Goal: Task Accomplishment & Management: Use online tool/utility

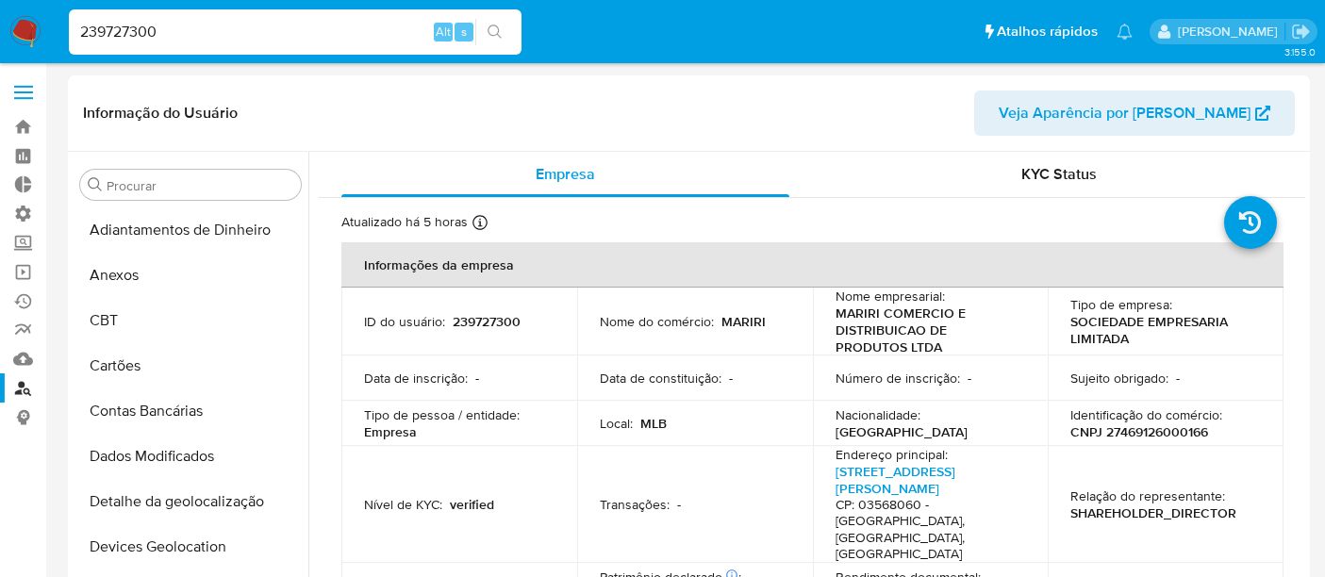
select select "10"
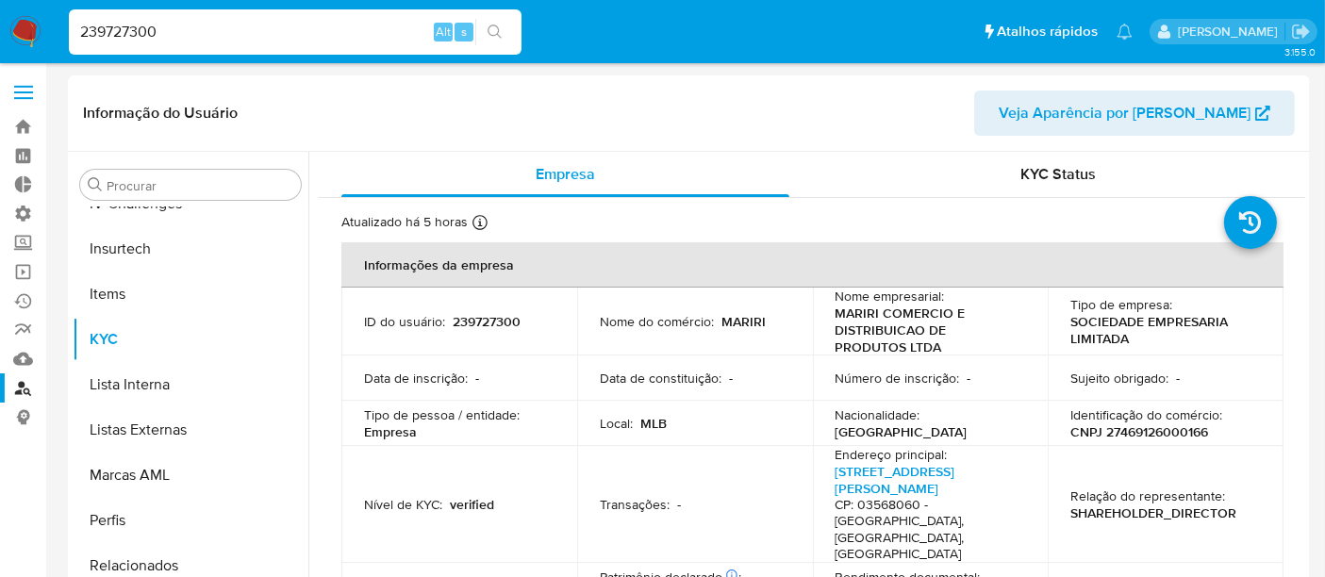
drag, startPoint x: 184, startPoint y: 38, endPoint x: 0, endPoint y: 30, distance: 184.1
click at [0, 30] on nav "Pausado Ver notificaciones 239727300 Alt s Atalhos rápidos Presiona las siguien…" at bounding box center [662, 31] width 1325 height 63
paste input "30585237"
type input "305852370"
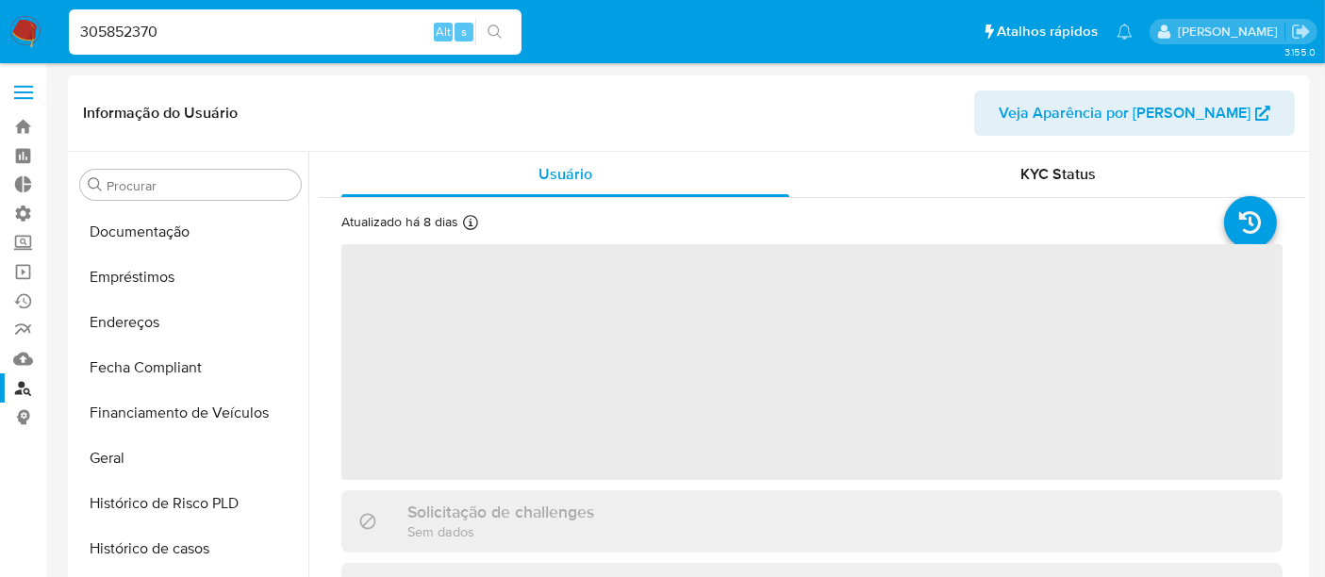
scroll to position [841, 0]
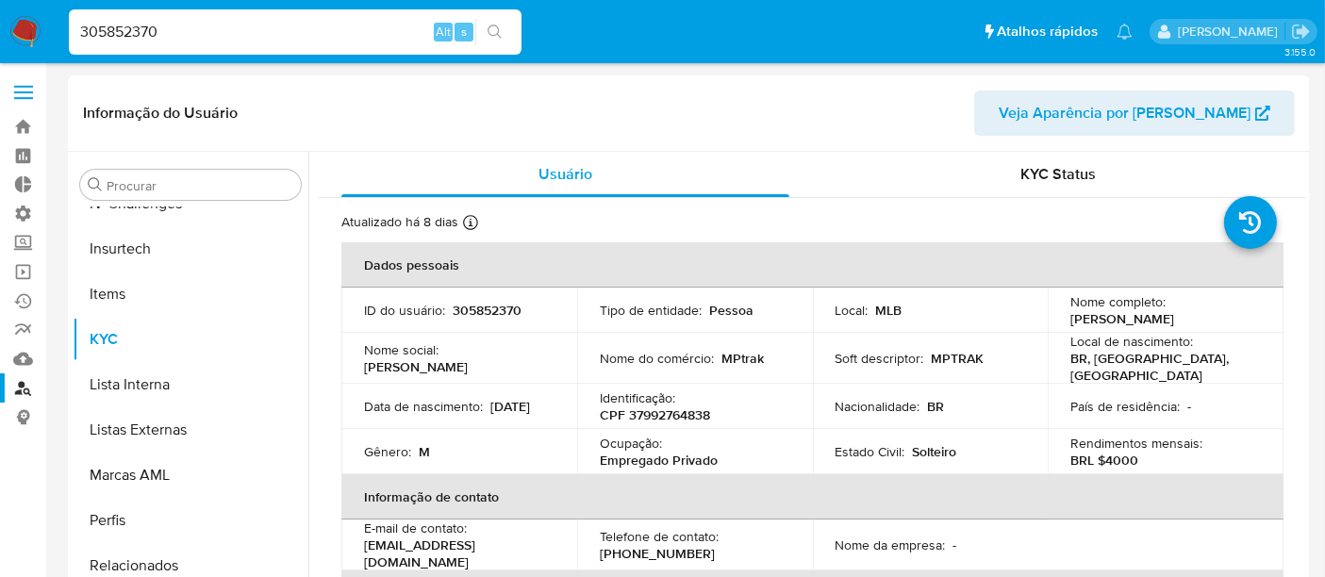
select select "10"
drag, startPoint x: 205, startPoint y: 29, endPoint x: 59, endPoint y: 29, distance: 145.2
click at [59, 29] on ul "Pausado Ver notificaciones 305852370 Alt s Atalhos rápidos Presiona las siguien…" at bounding box center [600, 31] width 1083 height 47
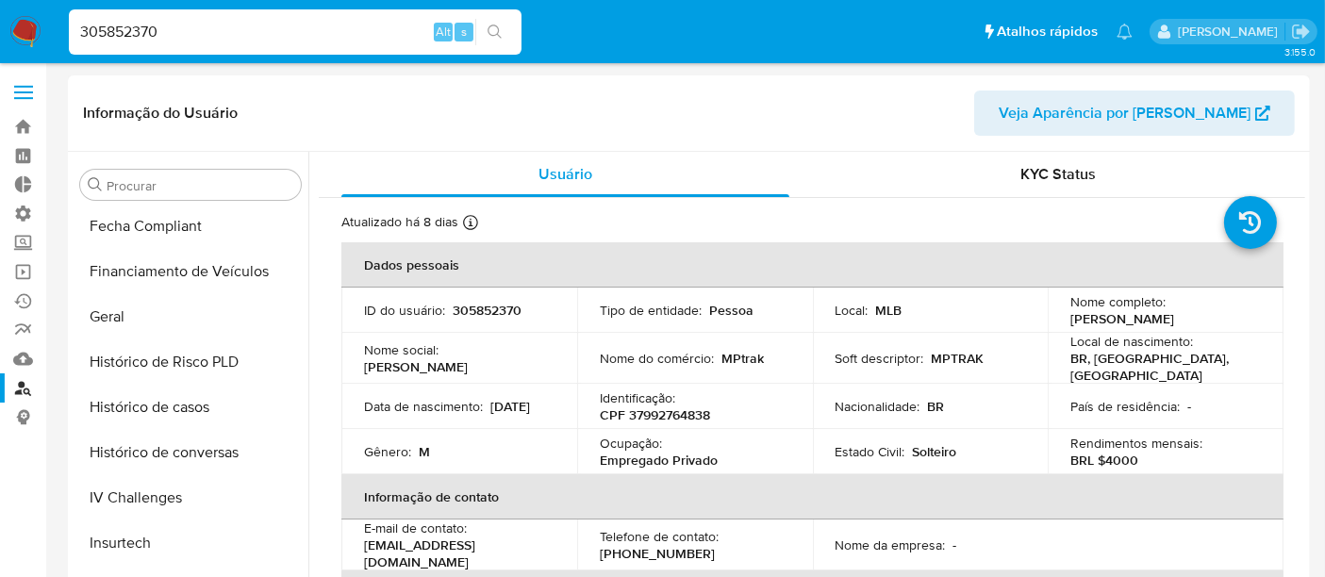
scroll to position [528, 0]
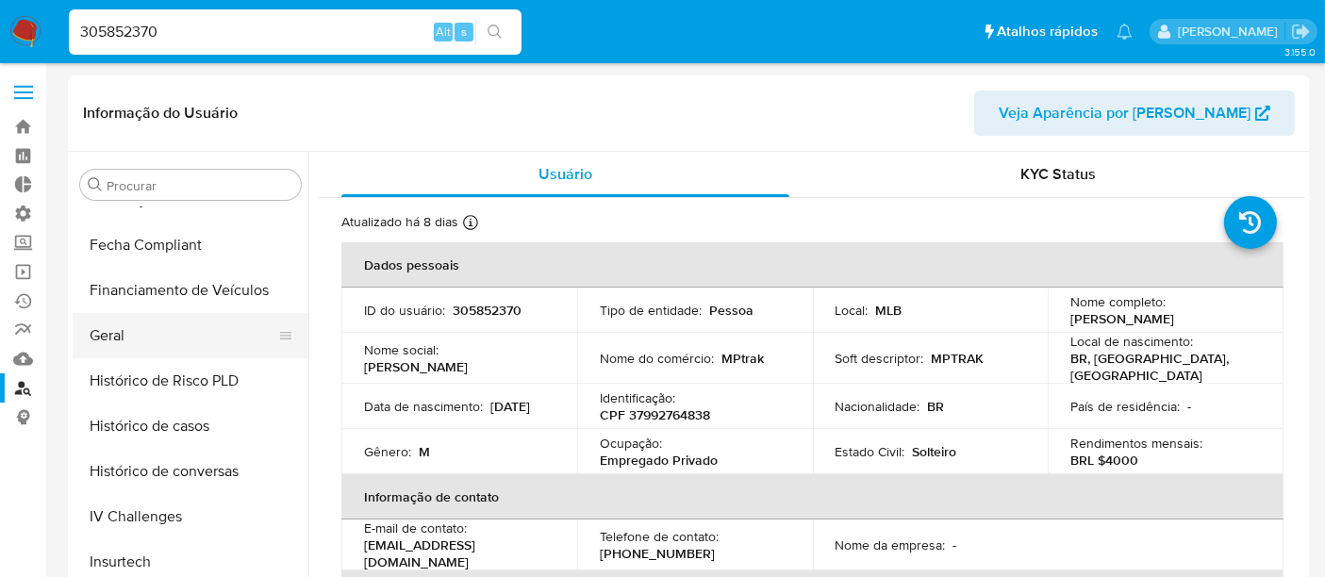
click at [148, 343] on button "Geral" at bounding box center [183, 335] width 221 height 45
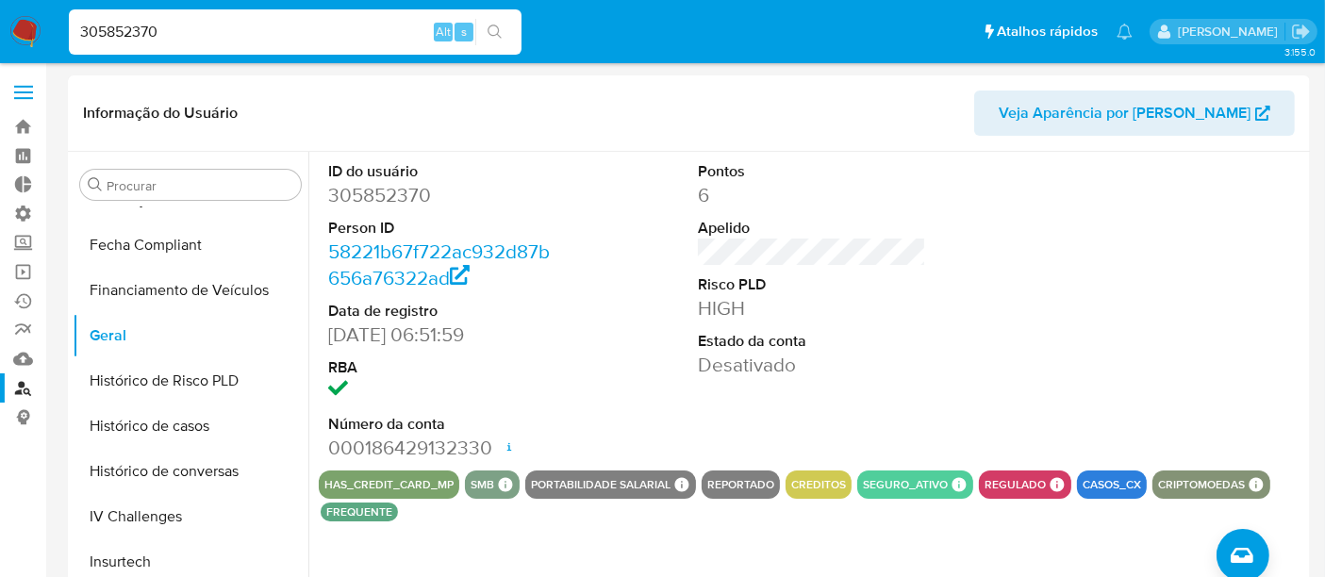
drag, startPoint x: 182, startPoint y: 39, endPoint x: 0, endPoint y: 37, distance: 182.0
click at [0, 37] on nav "Pausado Ver notificaciones 305852370 Alt s Atalhos rápidos Presiona las siguien…" at bounding box center [662, 31] width 1325 height 63
paste input "1112918337"
type input "1112918337"
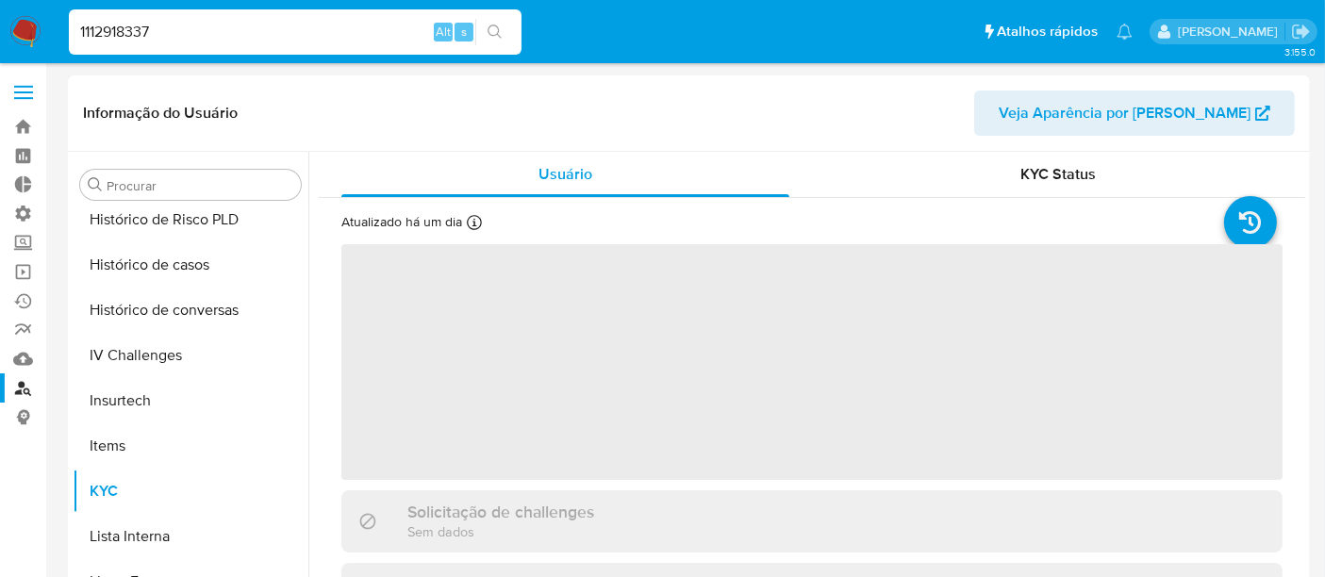
scroll to position [886, 0]
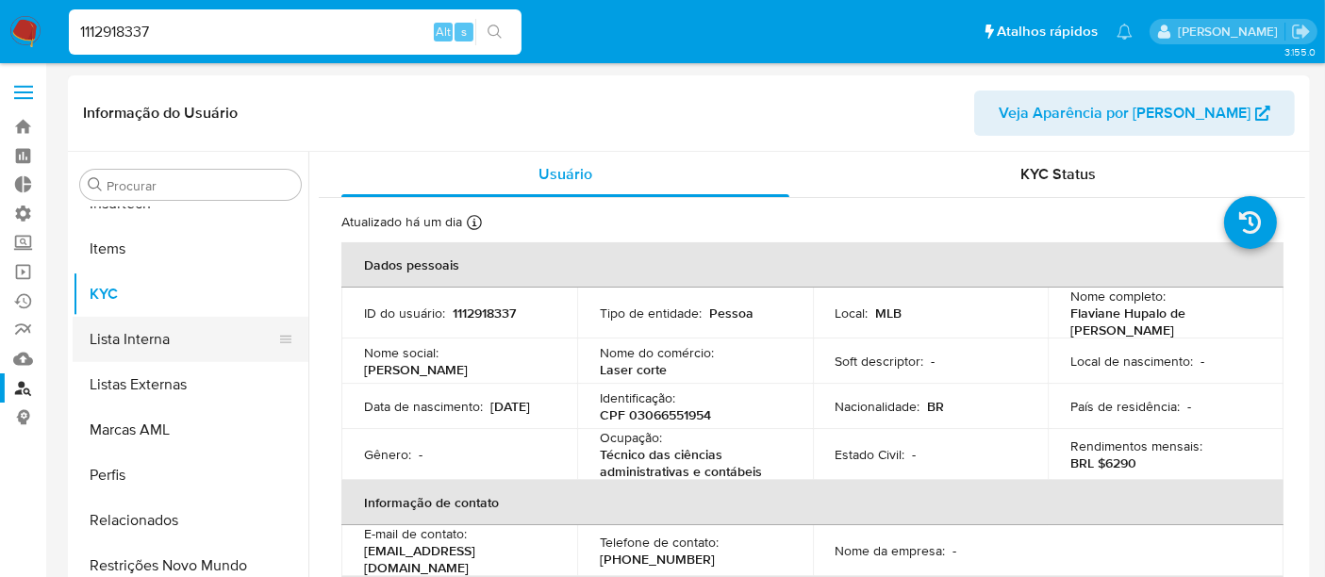
select select "10"
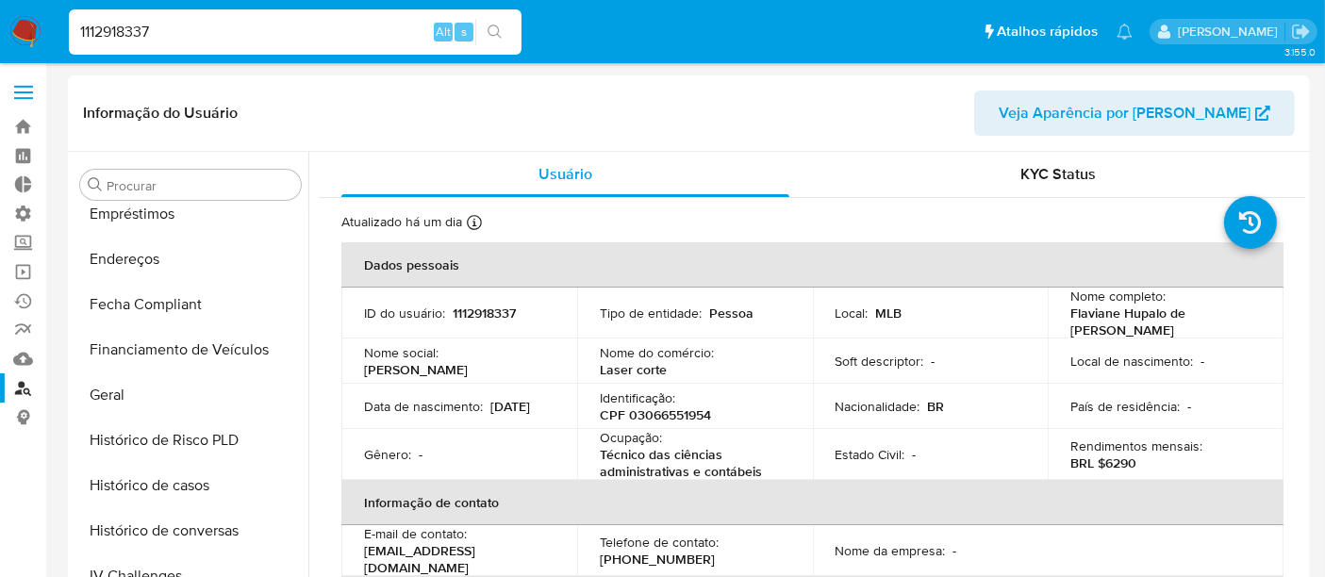
scroll to position [468, 0]
click at [145, 406] on button "Geral" at bounding box center [183, 395] width 221 height 45
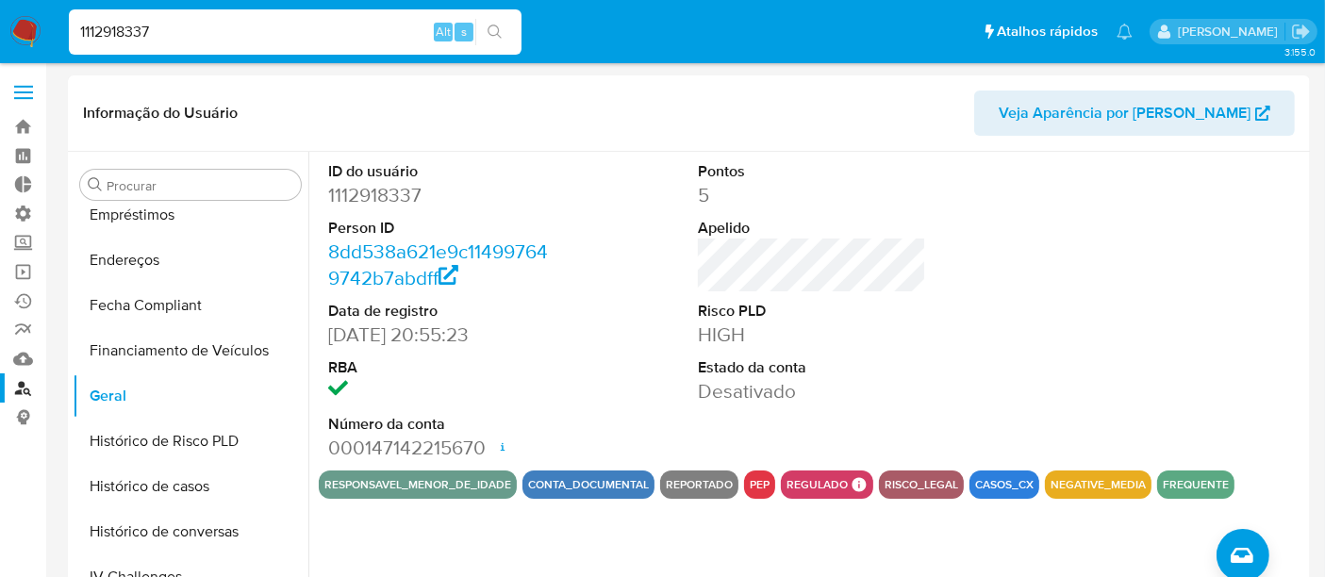
drag, startPoint x: 177, startPoint y: 28, endPoint x: 0, endPoint y: 28, distance: 177.3
click at [0, 28] on nav "Pausado Ver notificaciones 1112918337 Alt s Atalhos rápidos Presiona las siguie…" at bounding box center [662, 31] width 1325 height 63
paste input "2295520152"
type input "2295520152"
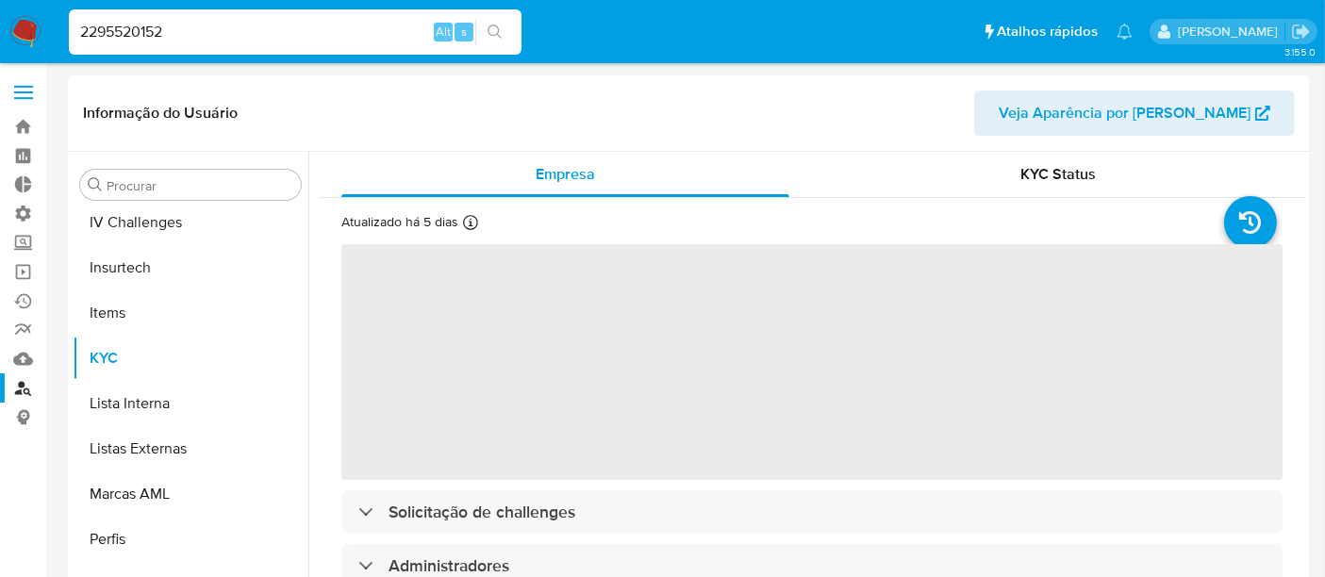
scroll to position [841, 0]
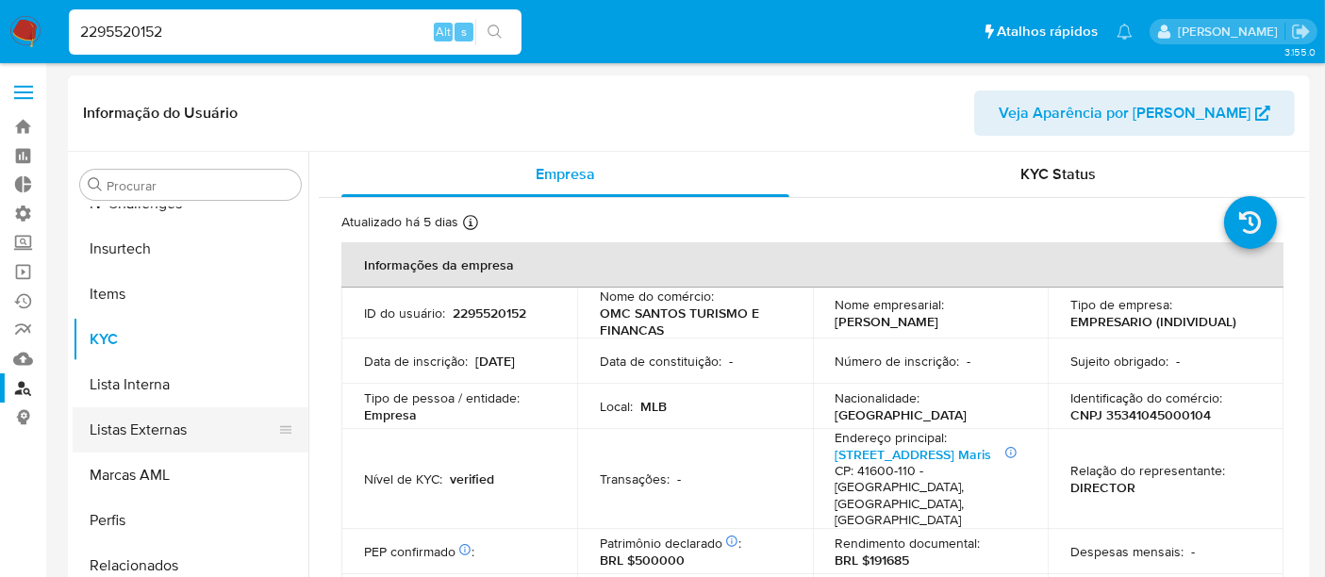
select select "10"
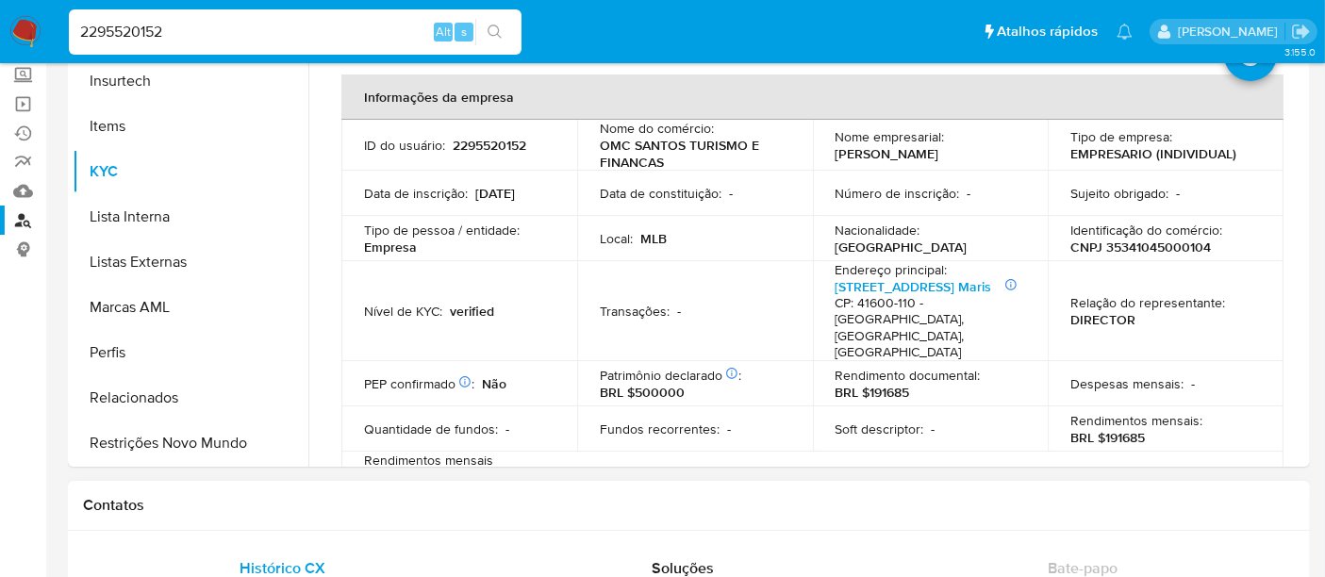
scroll to position [209, 0]
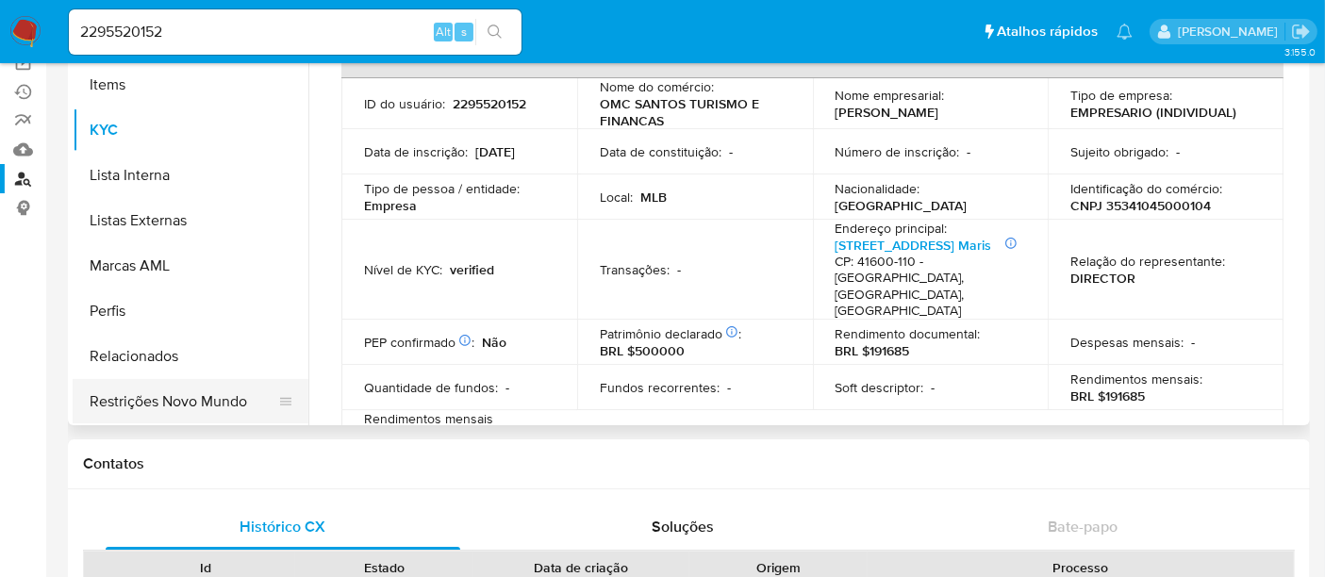
click at [196, 399] on button "Restrições Novo Mundo" at bounding box center [183, 401] width 221 height 45
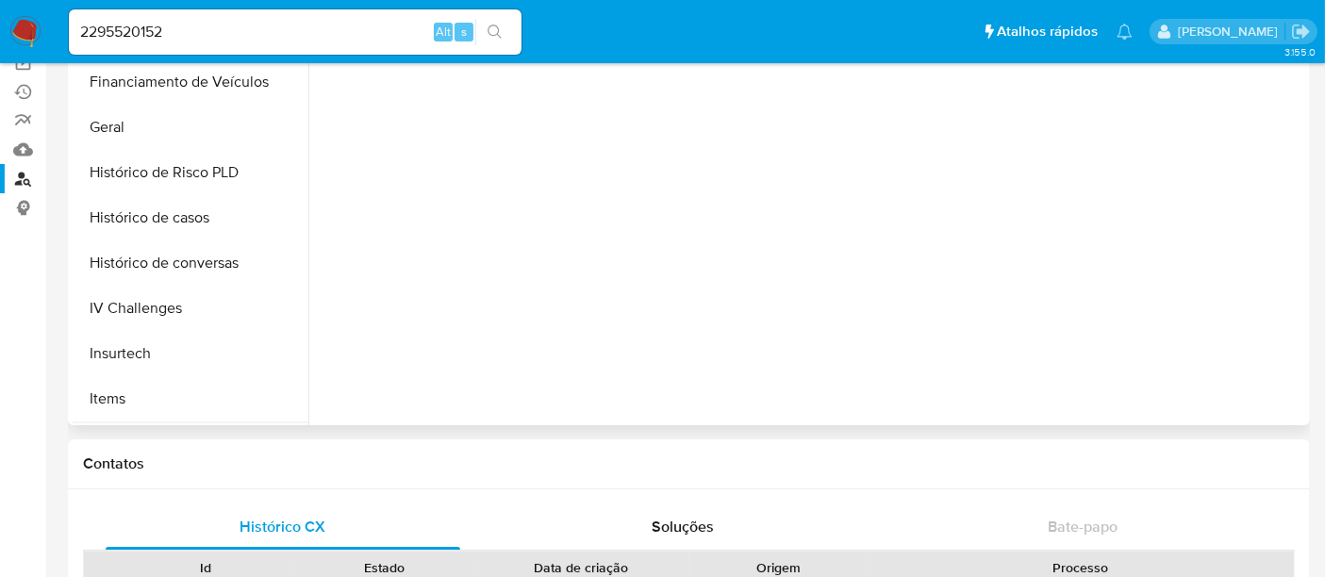
scroll to position [422, 0]
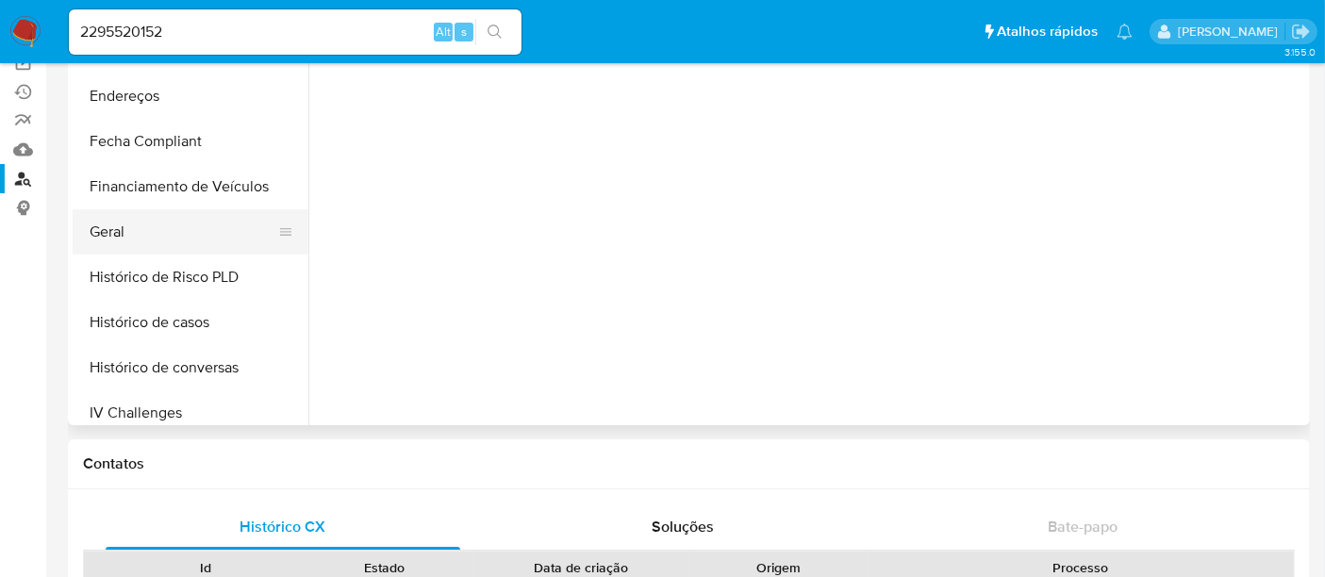
click at [131, 236] on button "Geral" at bounding box center [183, 231] width 221 height 45
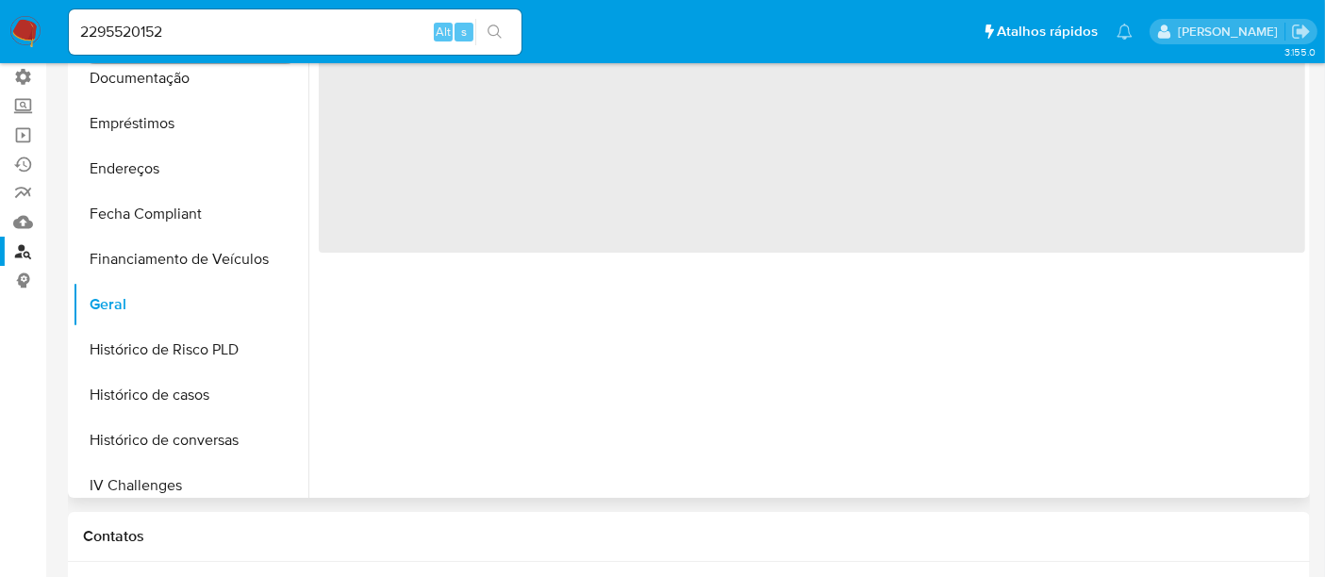
scroll to position [105, 0]
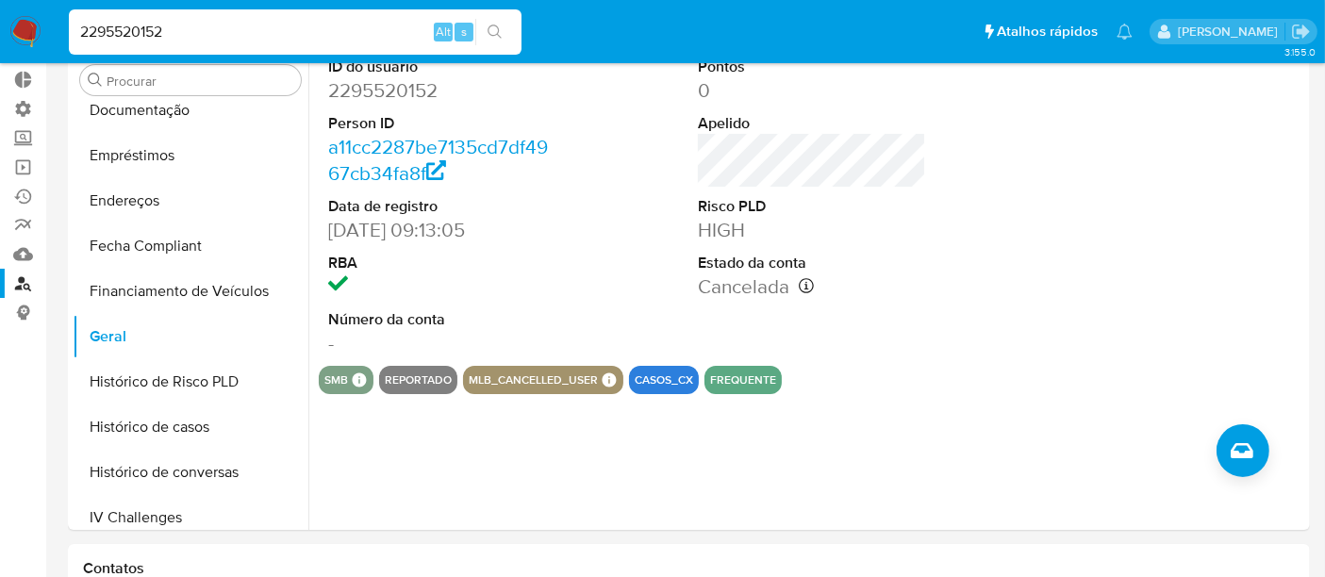
drag, startPoint x: 194, startPoint y: 21, endPoint x: 65, endPoint y: 17, distance: 129.3
click at [65, 17] on li "2295520152 Alt s" at bounding box center [295, 31] width 462 height 47
paste input "63672480"
type input "263672480"
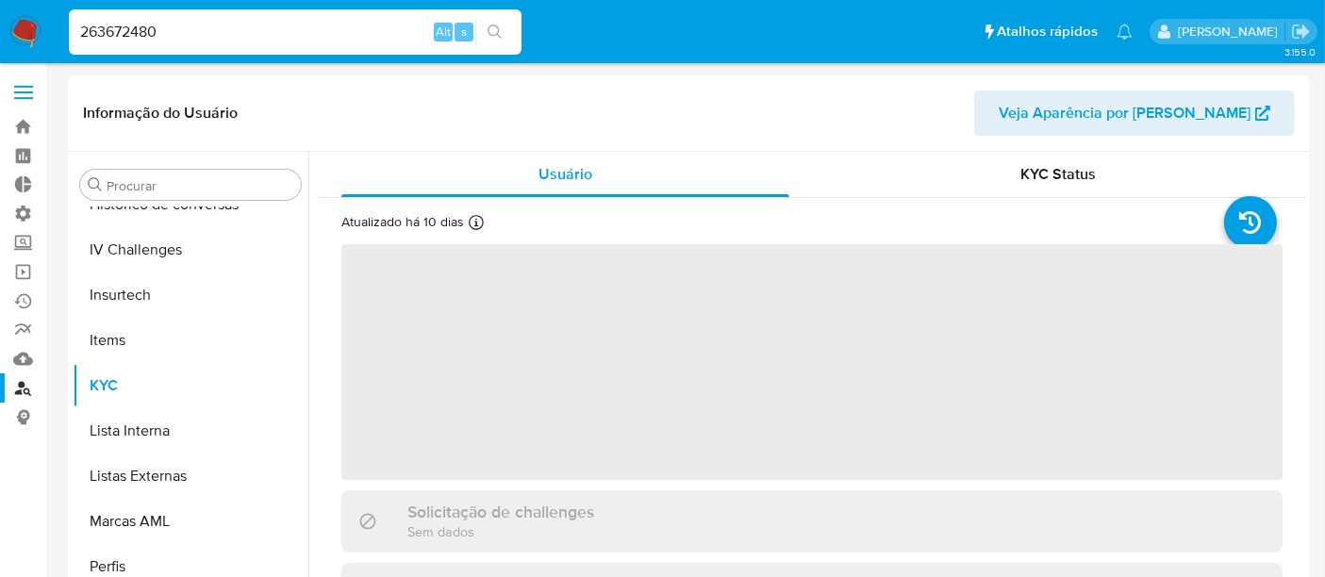
scroll to position [841, 0]
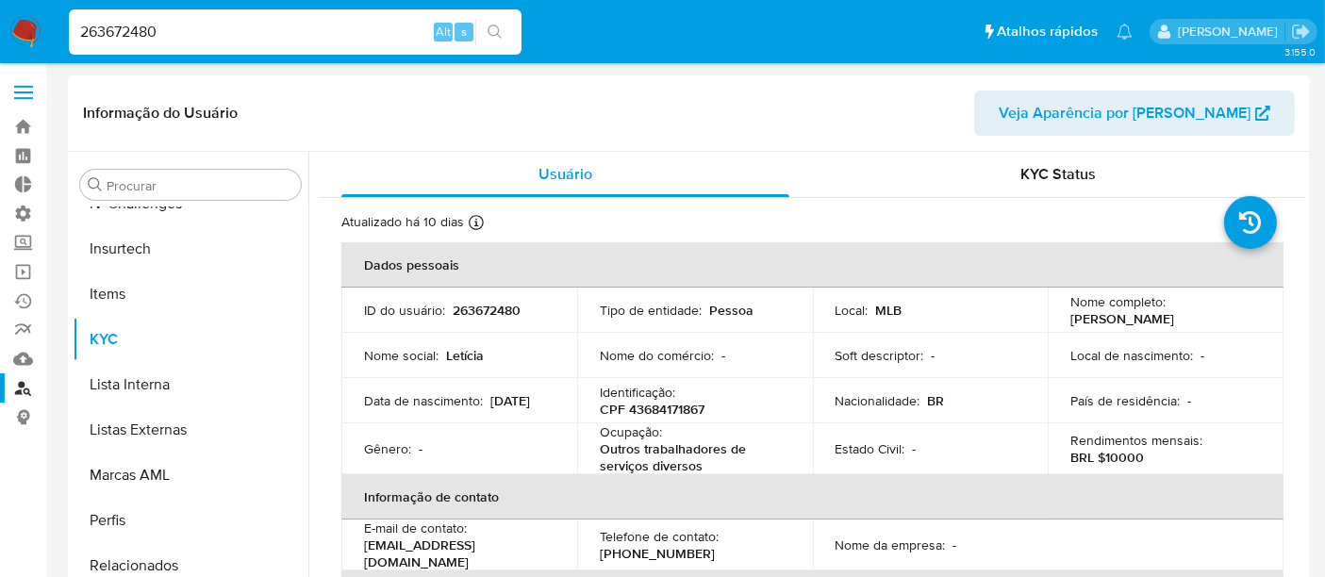
select select "10"
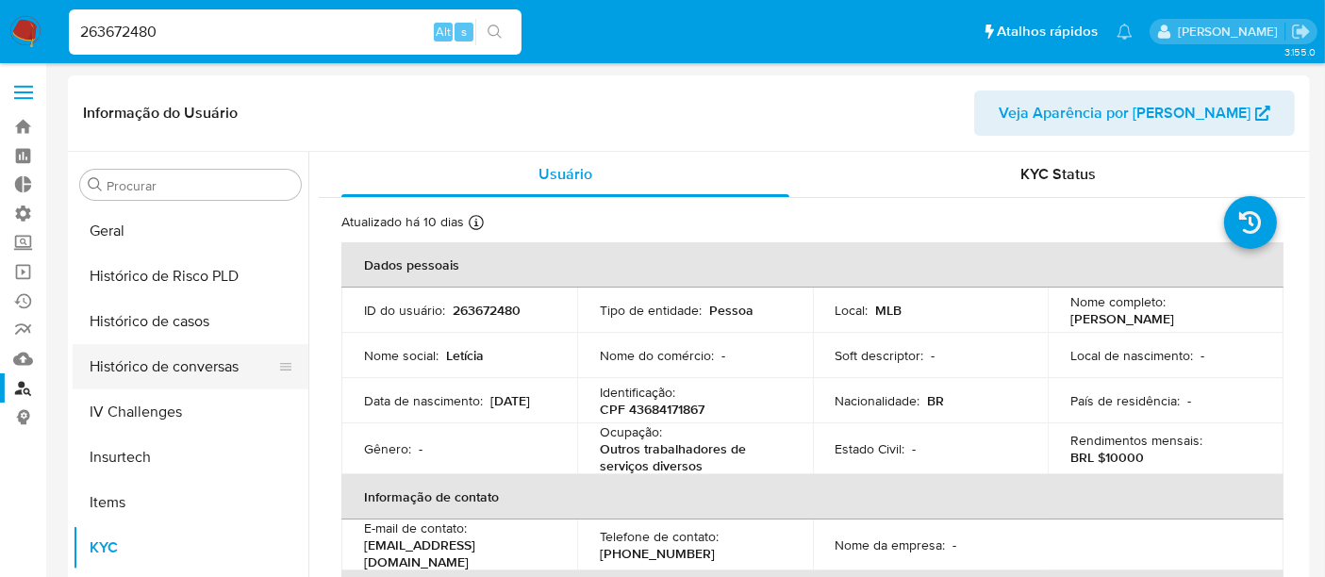
scroll to position [632, 0]
click at [109, 244] on button "Geral" at bounding box center [183, 231] width 221 height 45
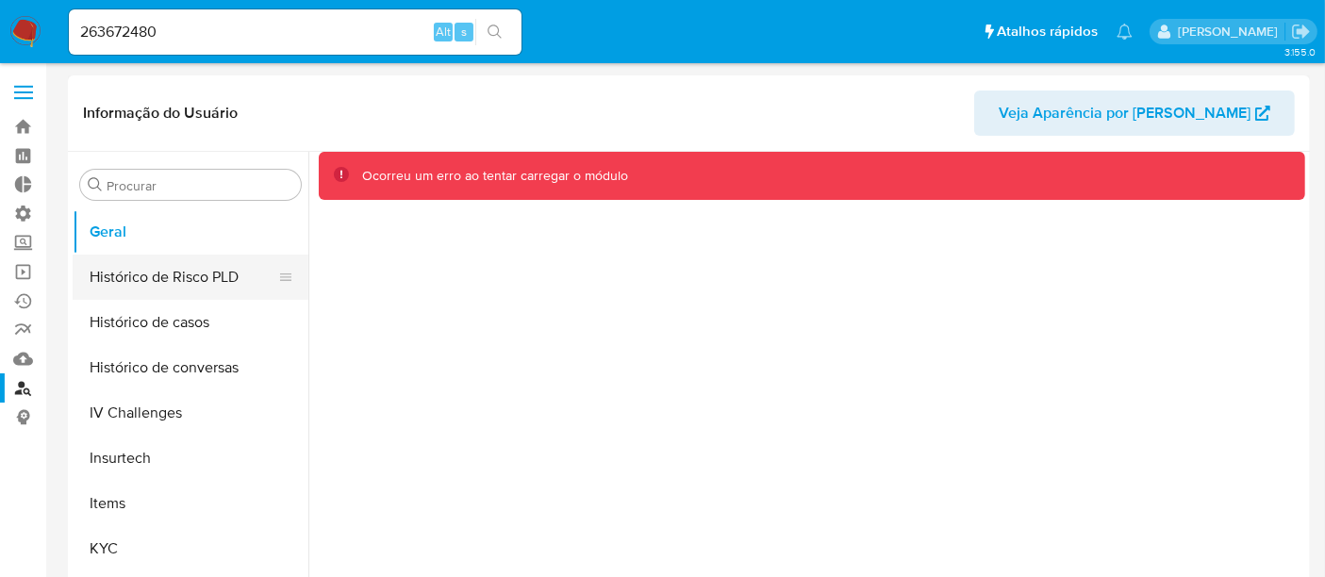
click at [121, 285] on button "Histórico de Risco PLD" at bounding box center [183, 277] width 221 height 45
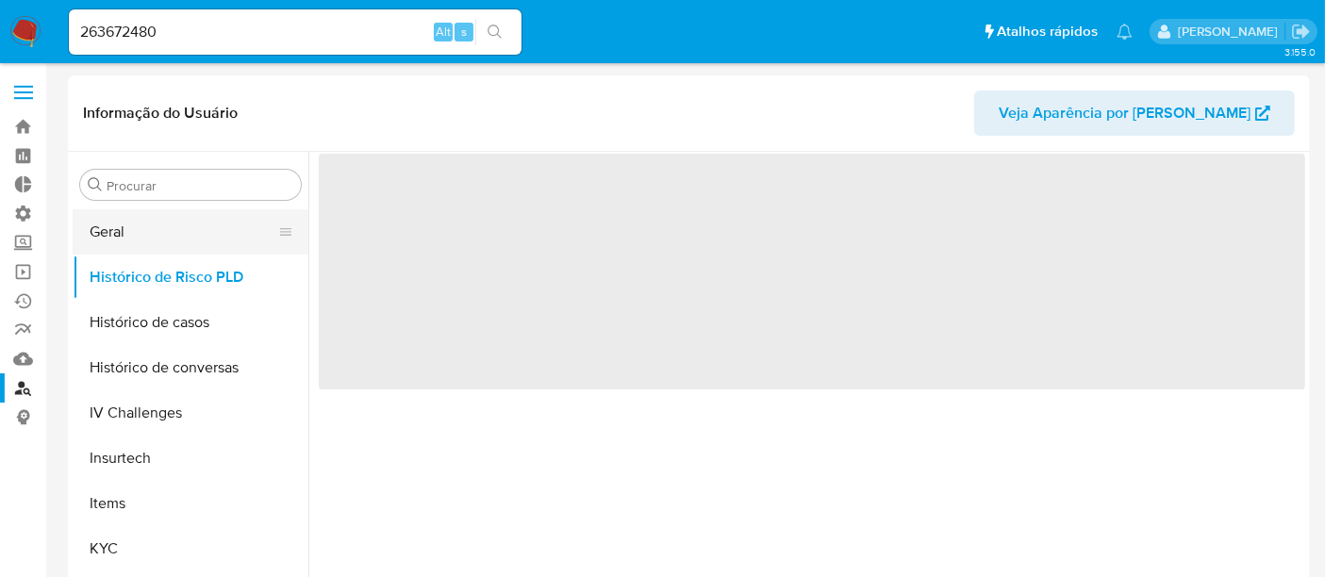
click at [128, 239] on button "Geral" at bounding box center [183, 231] width 221 height 45
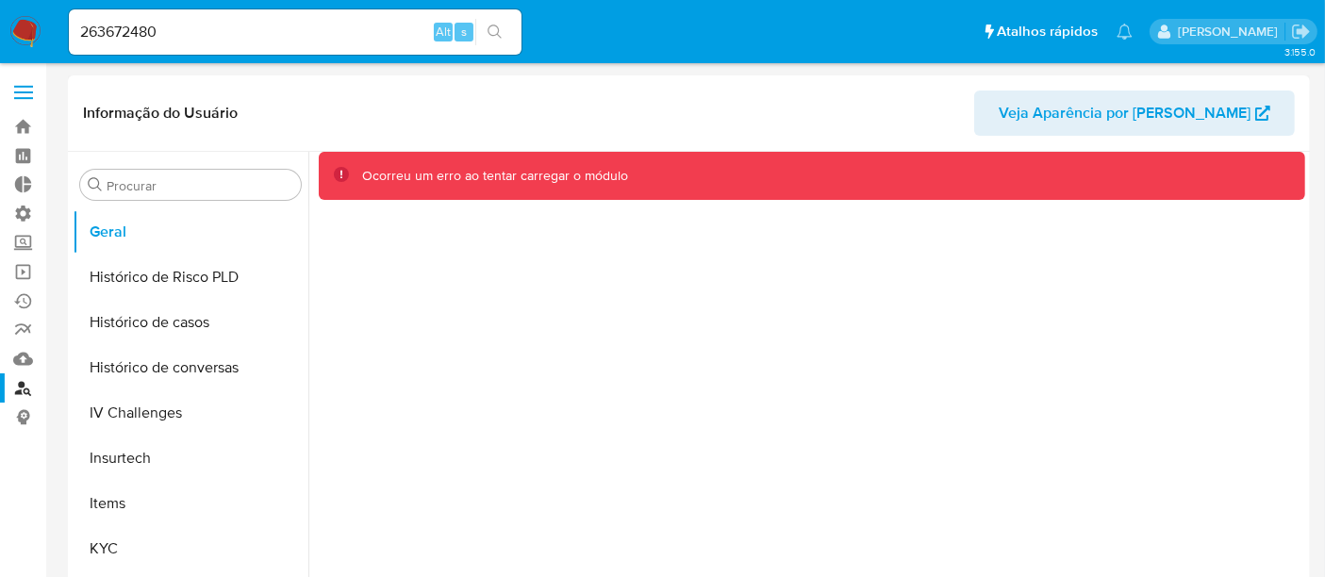
drag, startPoint x: 797, startPoint y: 376, endPoint x: 944, endPoint y: 221, distance: 214.1
click at [808, 362] on div "Ocorreu um erro ao tentar carregar o módulo" at bounding box center [806, 393] width 997 height 483
drag, startPoint x: 175, startPoint y: 38, endPoint x: 3, endPoint y: 19, distance: 173.6
click at [3, 19] on nav "Pausado Ver notificaciones 263672480 Alt s Atalhos rápidos Presiona las siguien…" at bounding box center [662, 31] width 1325 height 63
paste input "3972730"
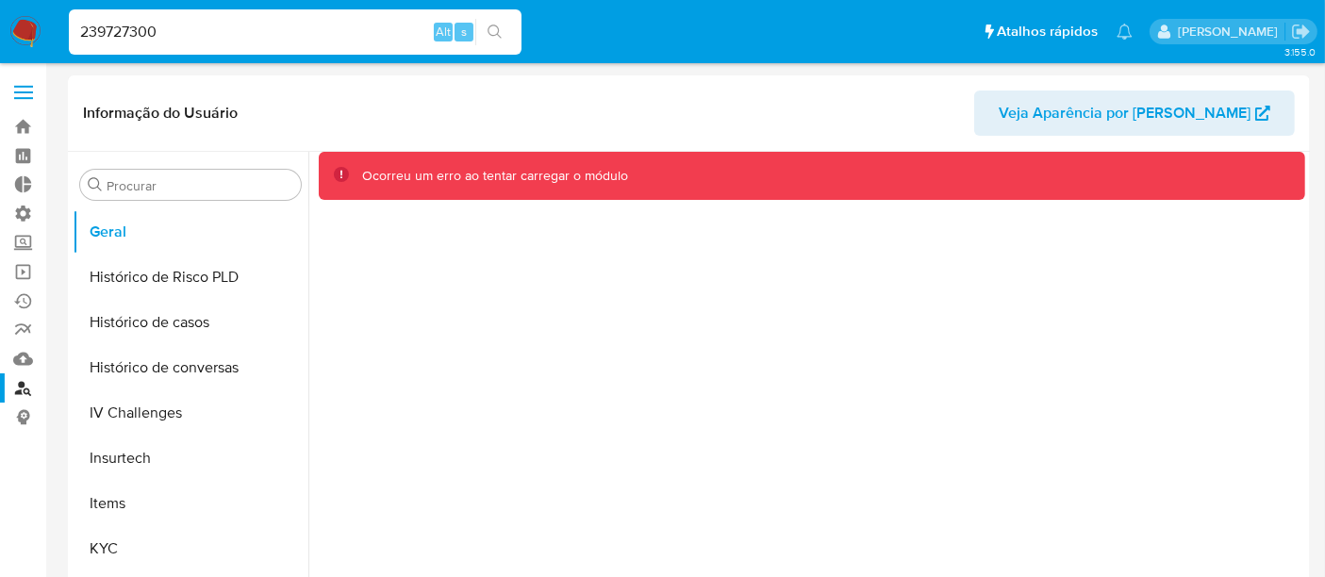
type input "239727300"
drag, startPoint x: 186, startPoint y: 29, endPoint x: 0, endPoint y: 13, distance: 186.5
click at [0, 13] on nav "Pausado Ver notificaciones 239727300 Alt s Atalhos rápidos Presiona las siguien…" at bounding box center [662, 31] width 1325 height 63
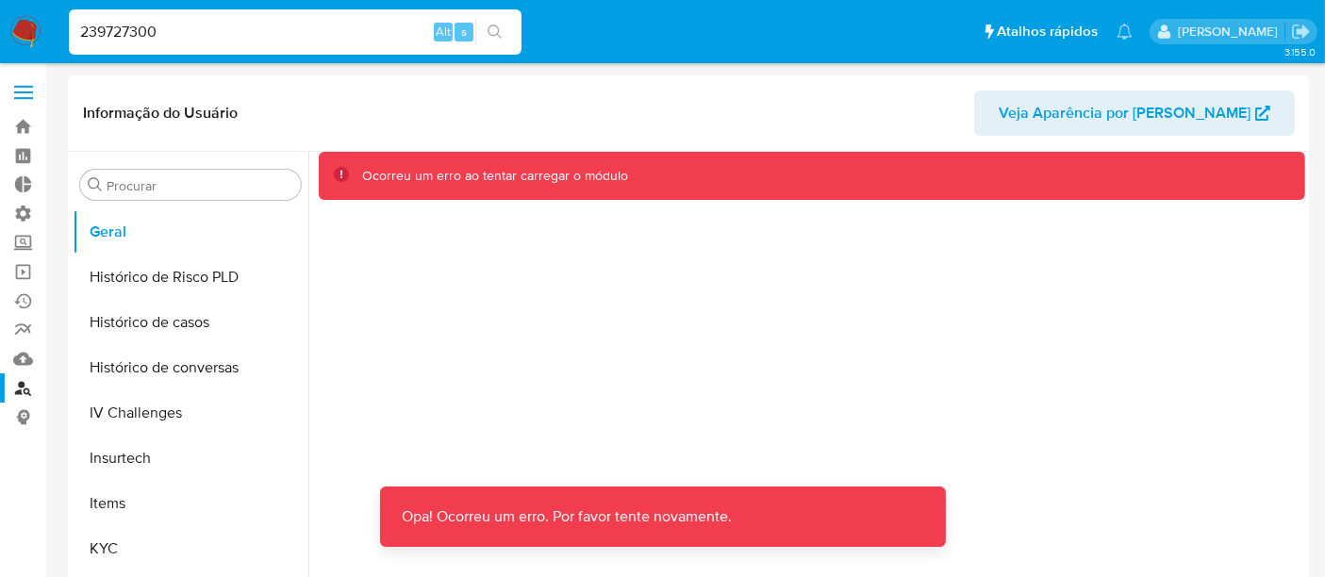
drag, startPoint x: 1064, startPoint y: 402, endPoint x: 269, endPoint y: 73, distance: 860.4
click at [1062, 396] on div "Ocorreu um erro ao tentar carregar o módulo" at bounding box center [806, 393] width 997 height 483
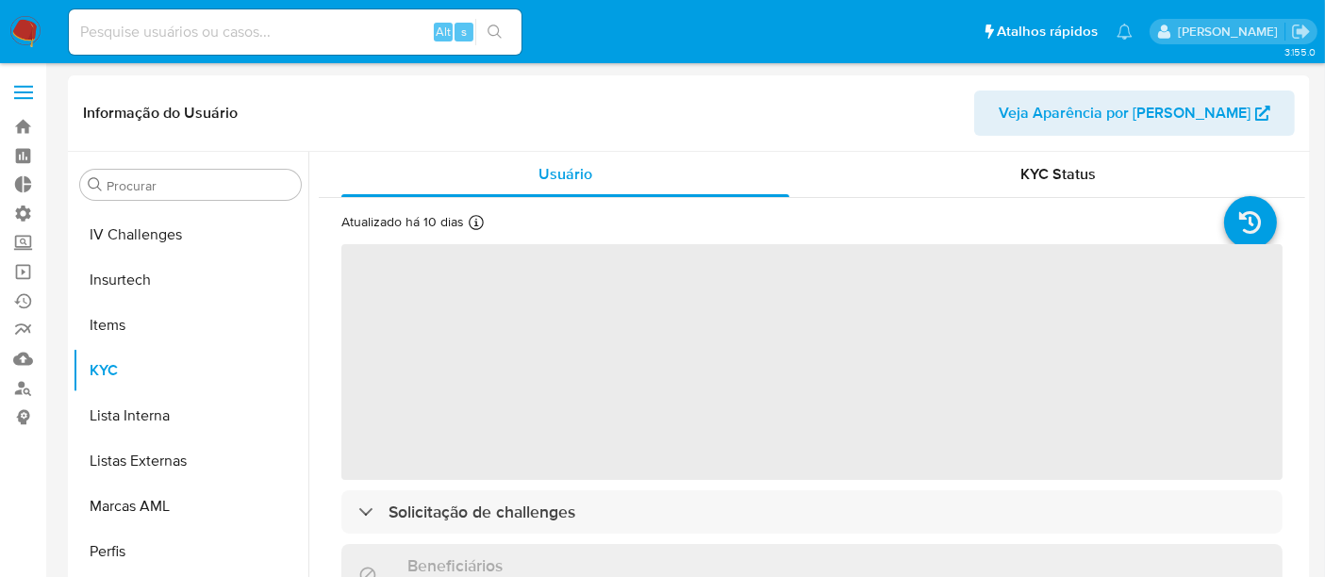
scroll to position [841, 0]
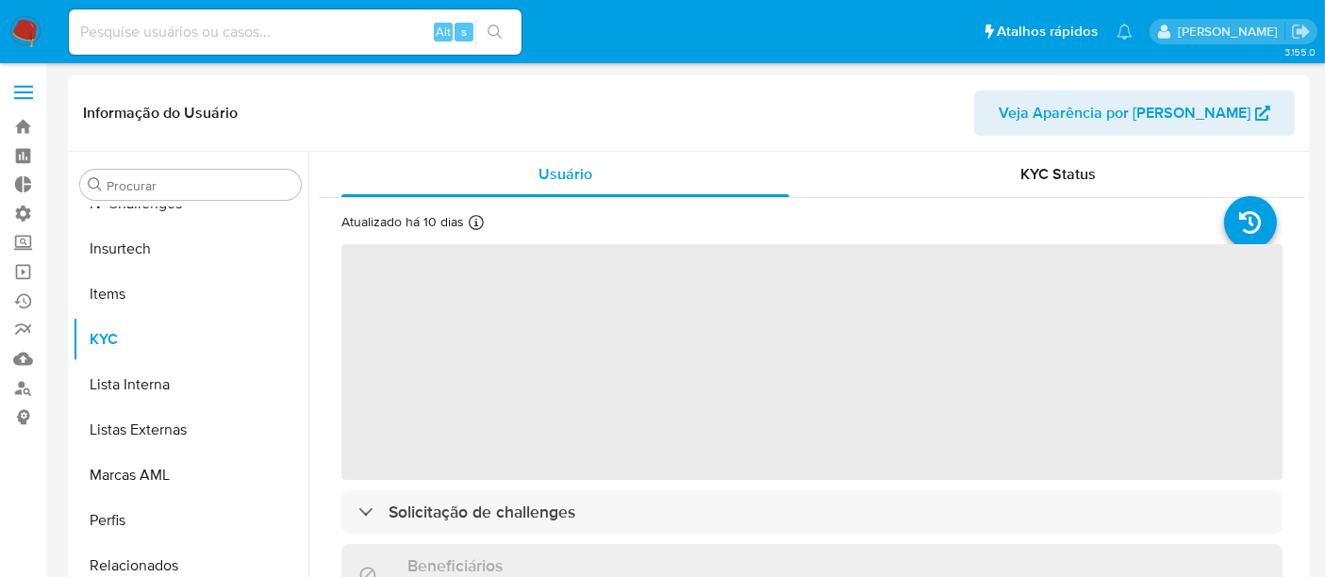
click at [168, 35] on input at bounding box center [295, 32] width 453 height 25
paste input "239727300"
type input "239727300"
select select "10"
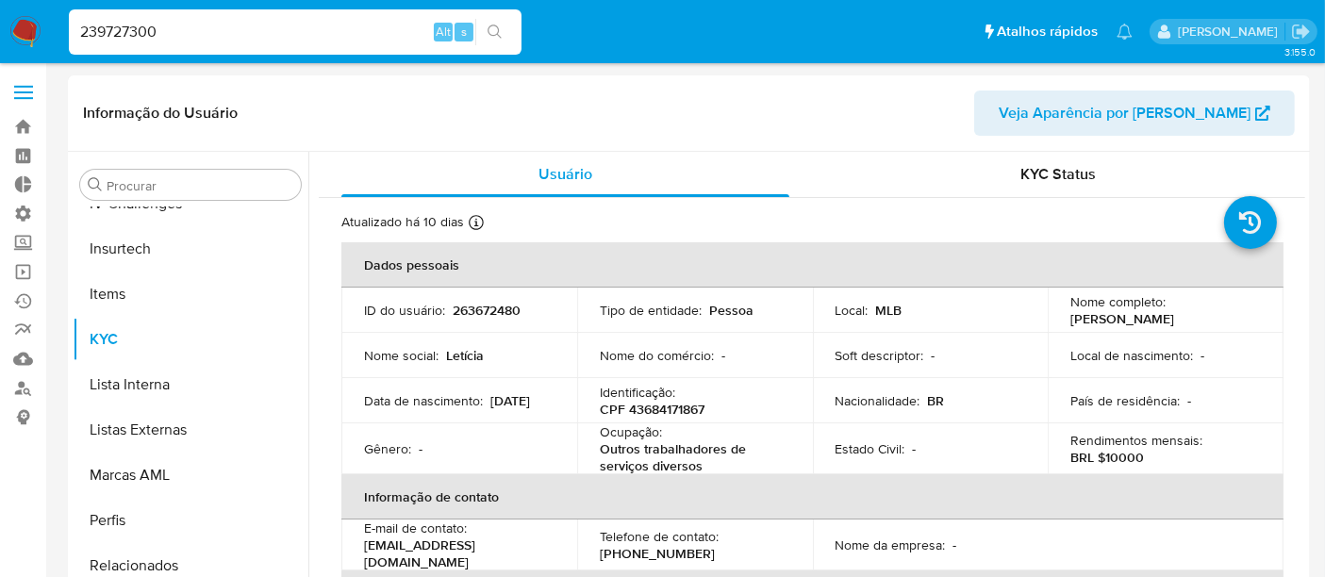
type input "239727300"
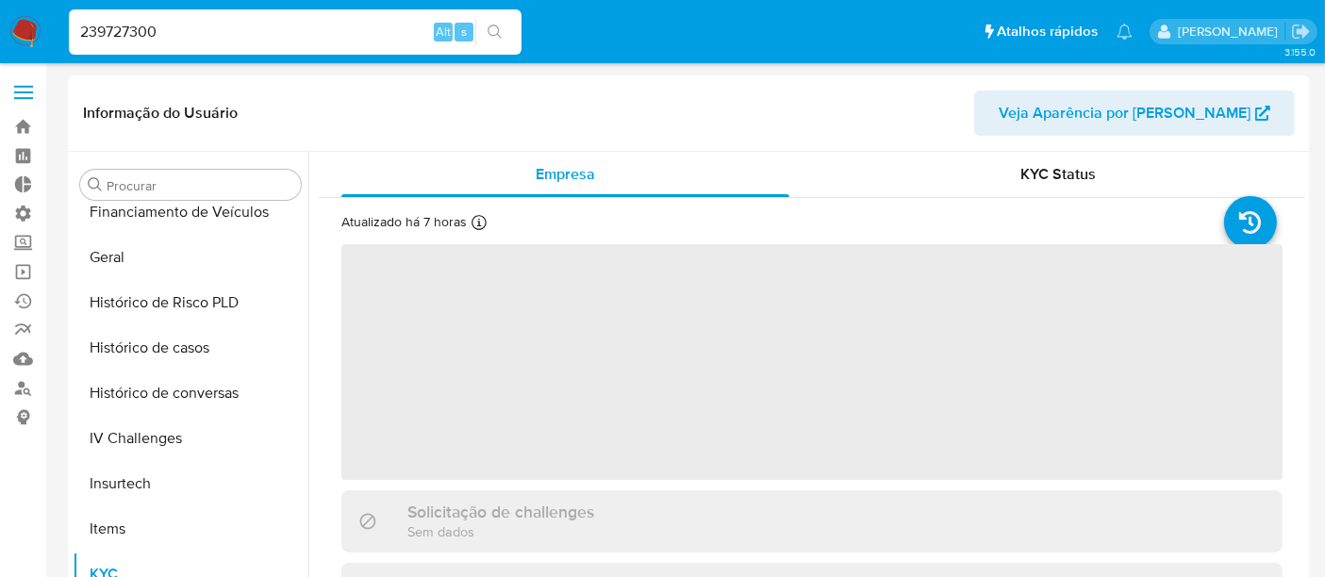
scroll to position [841, 0]
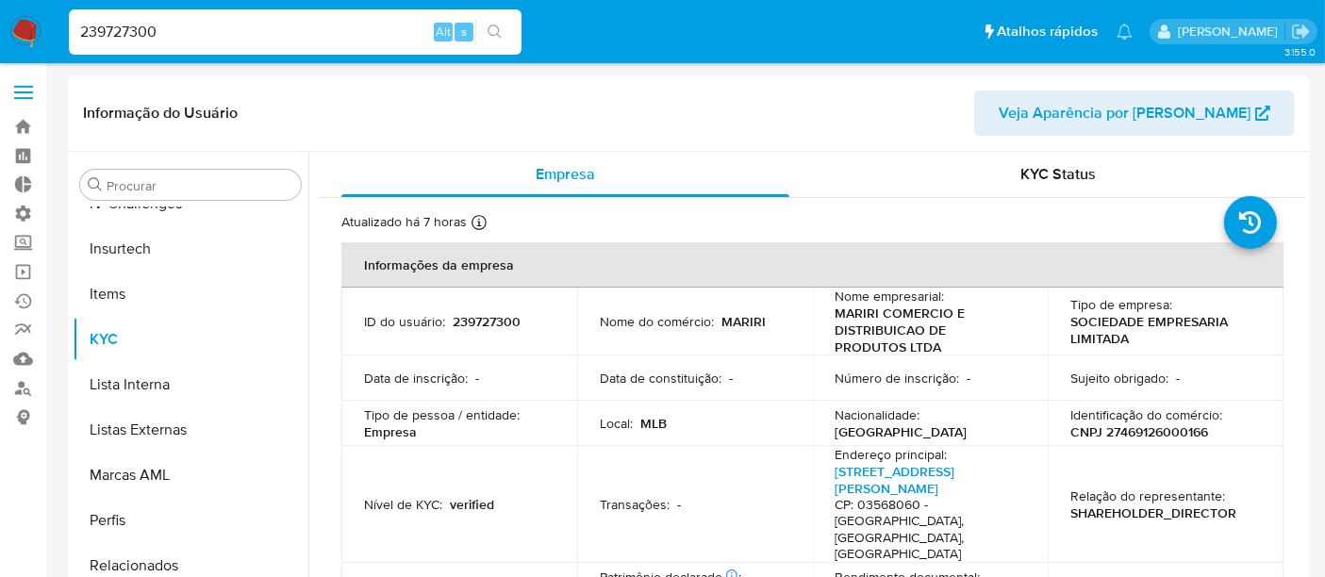
select select "10"
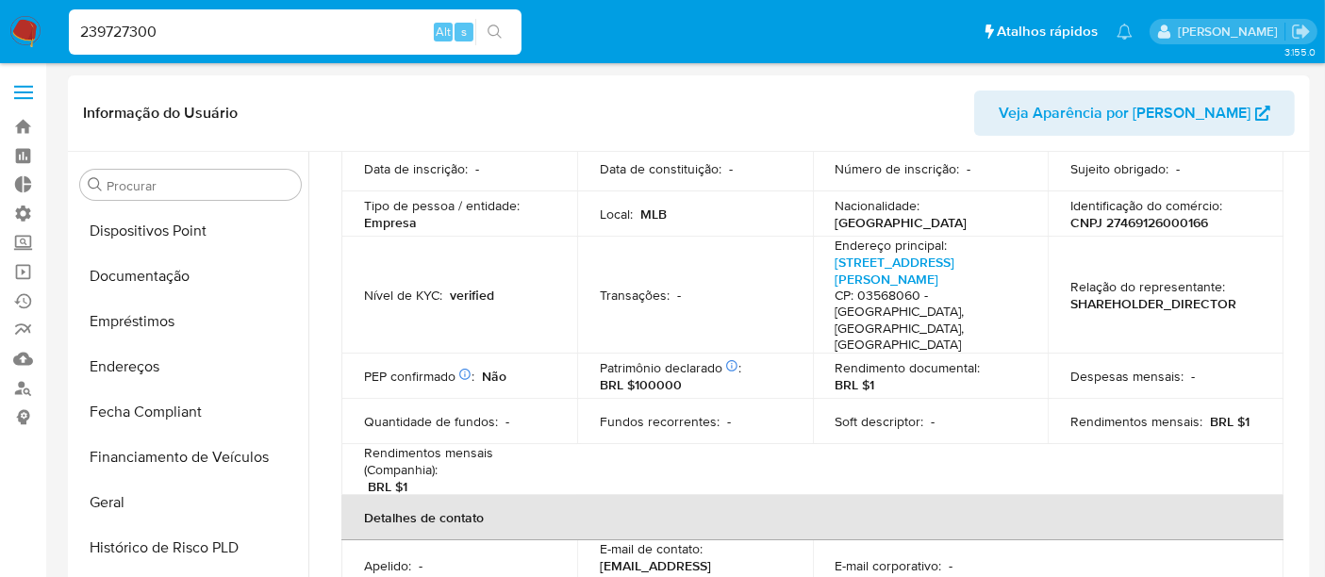
scroll to position [318, 0]
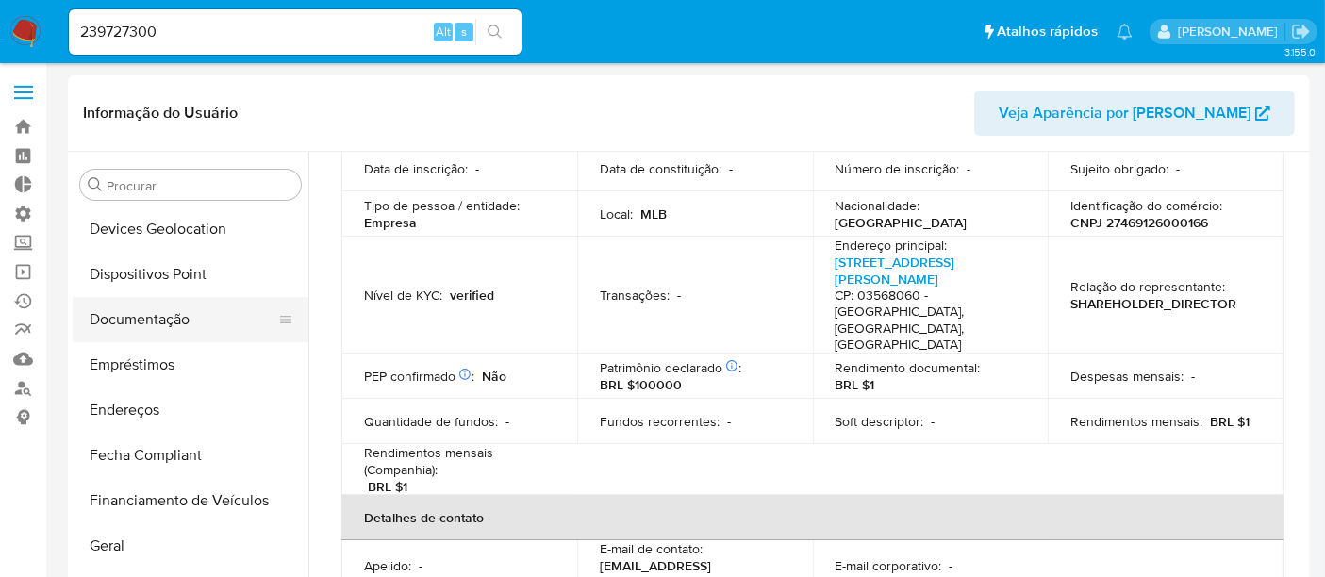
click at [158, 324] on button "Documentação" at bounding box center [183, 319] width 221 height 45
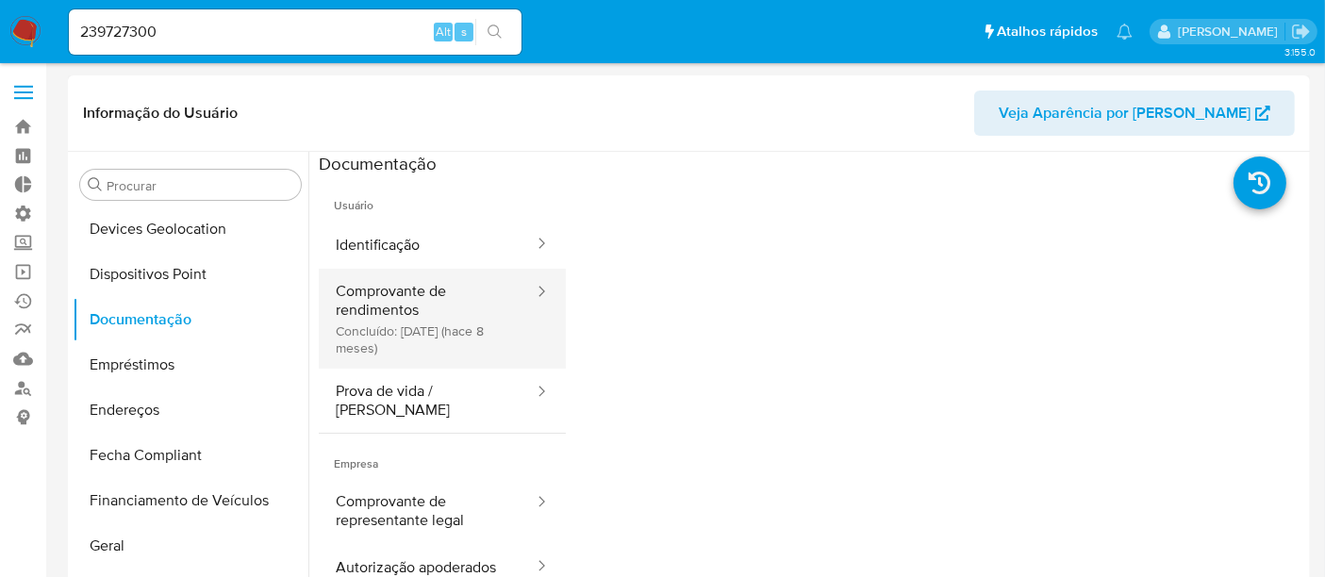
click at [422, 335] on button "Comprovante de rendimentos Concluído: [DATE] (hace 8 meses)" at bounding box center [427, 319] width 217 height 100
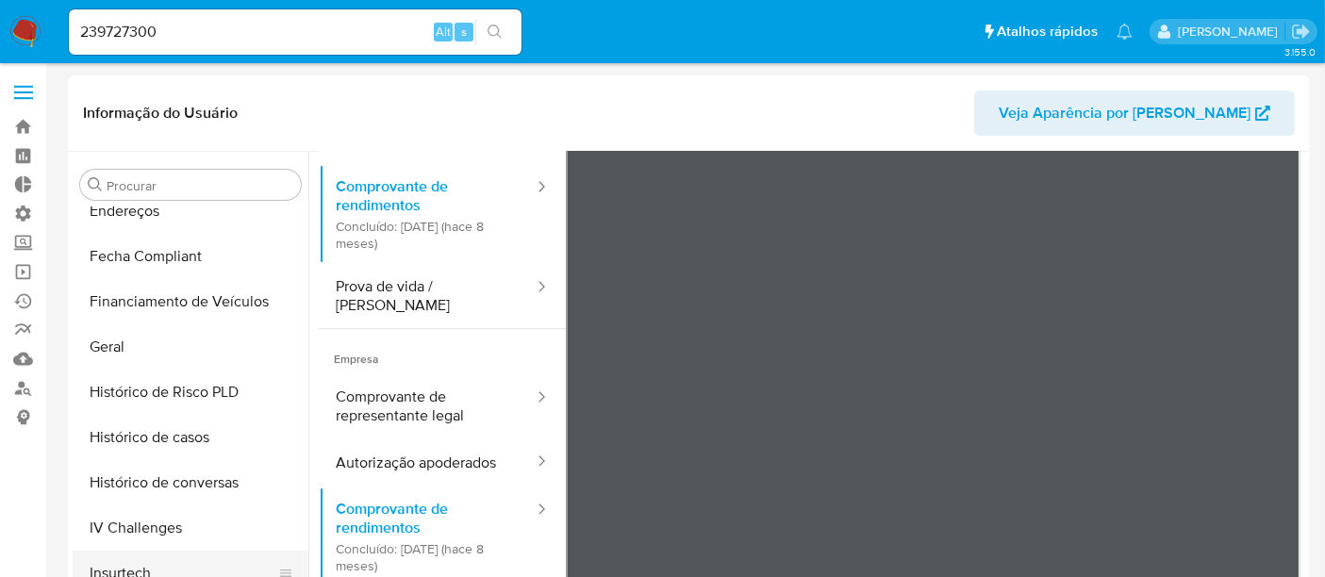
scroll to position [632, 0]
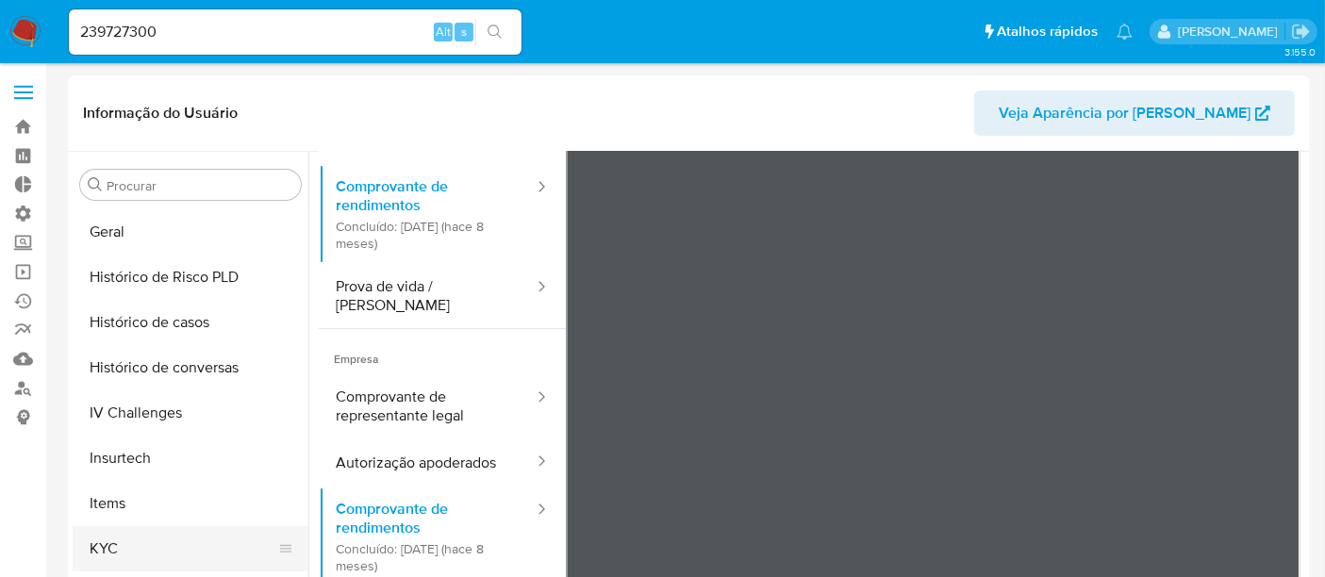
click at [115, 544] on button "KYC" at bounding box center [183, 548] width 221 height 45
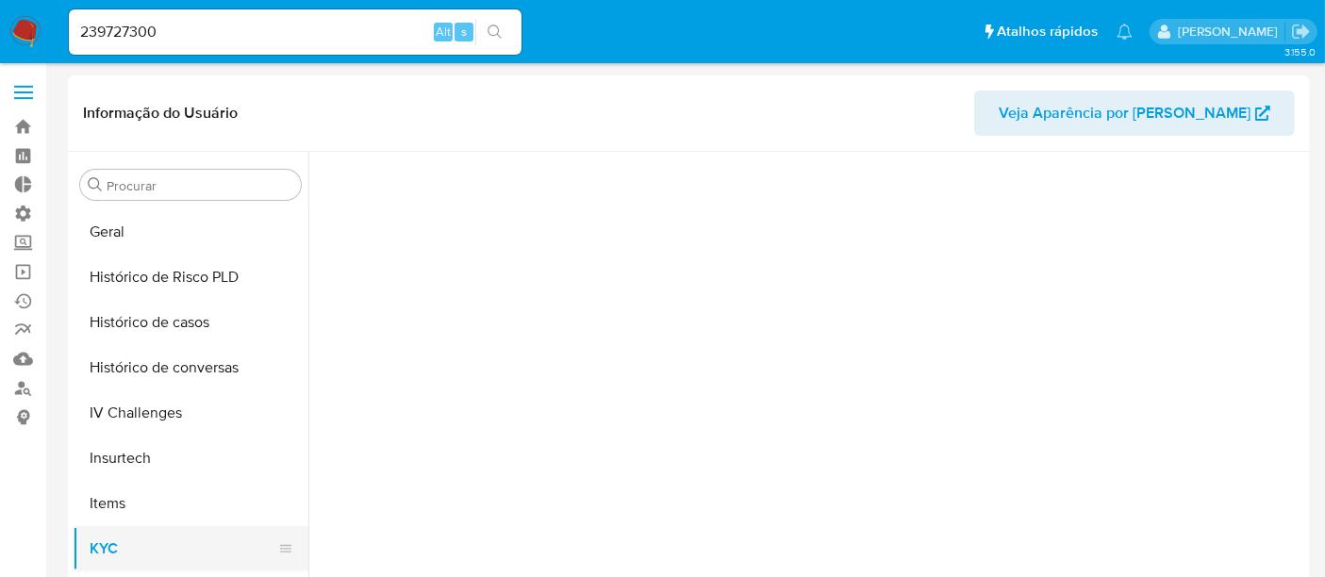
scroll to position [0, 0]
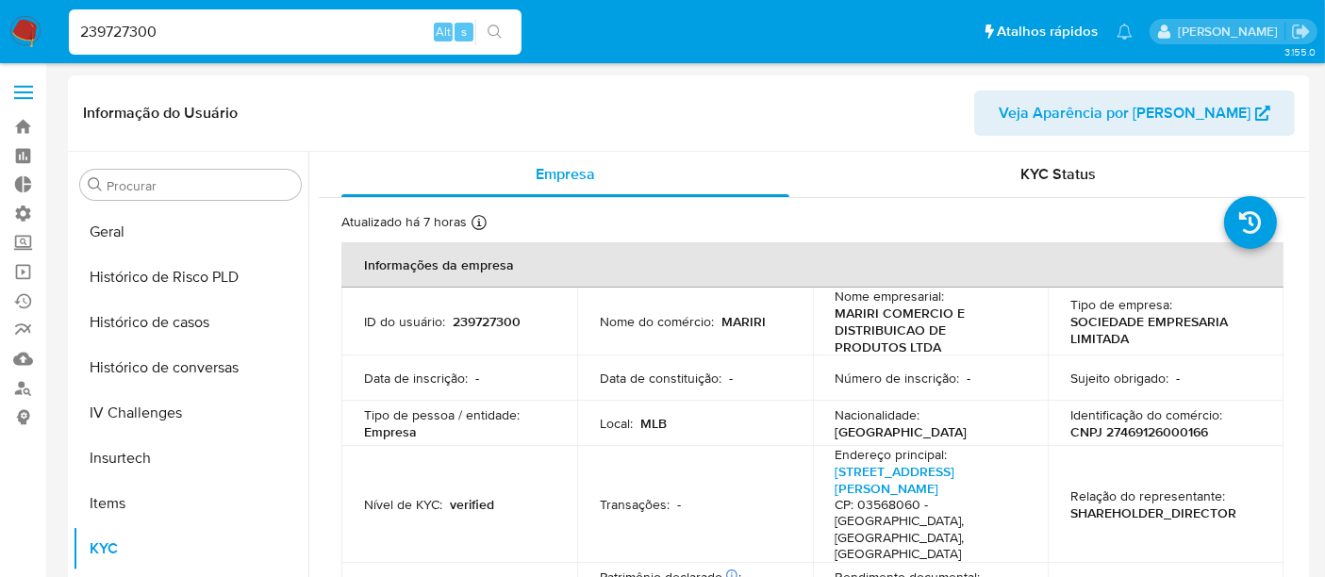
drag, startPoint x: 189, startPoint y: 33, endPoint x: 38, endPoint y: 44, distance: 151.3
click at [38, 44] on nav "Pausado Ver notificaciones 239727300 Alt s Atalhos rápidos Presiona las siguien…" at bounding box center [662, 31] width 1325 height 63
paste input "152639275"
type input "152639275"
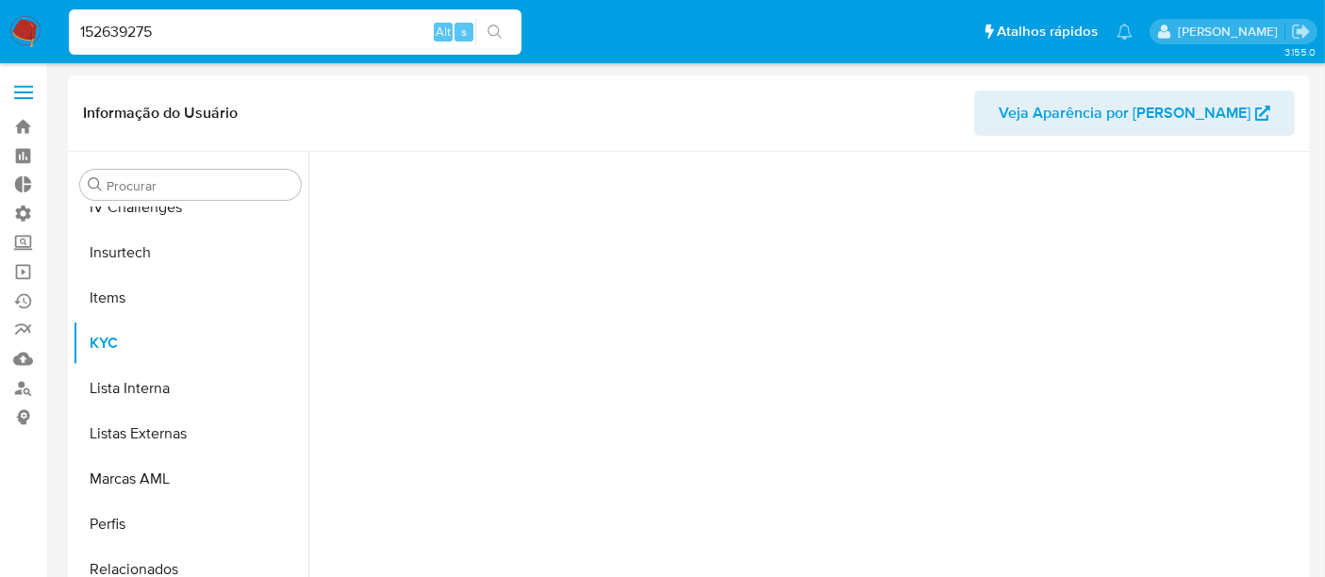
scroll to position [841, 0]
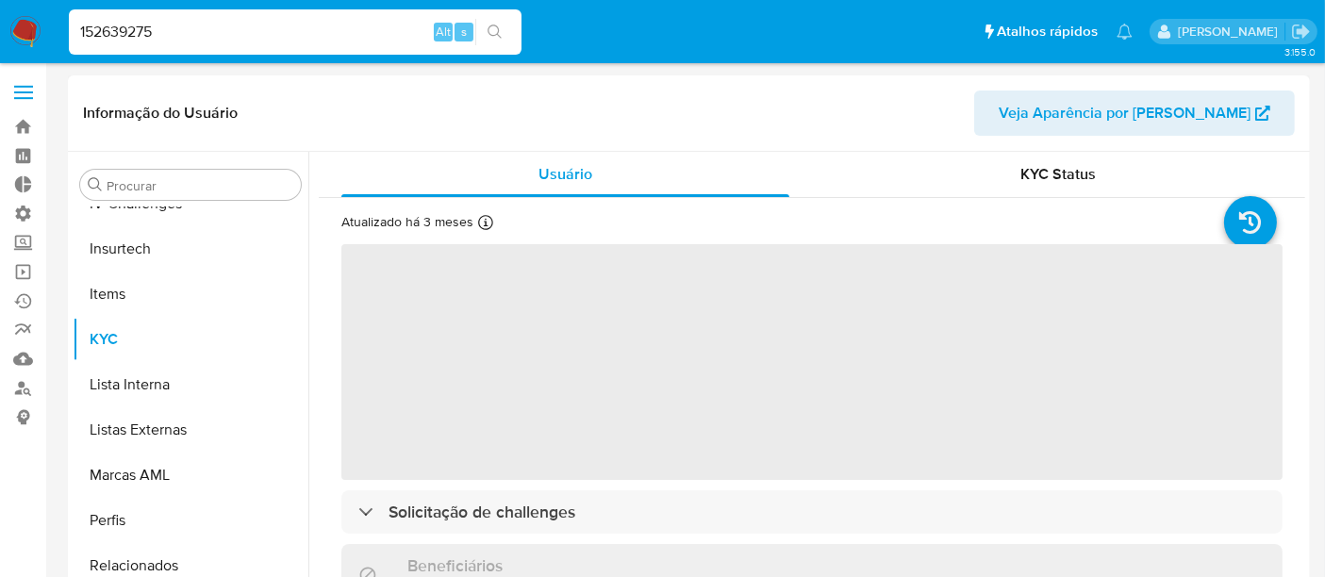
select select "10"
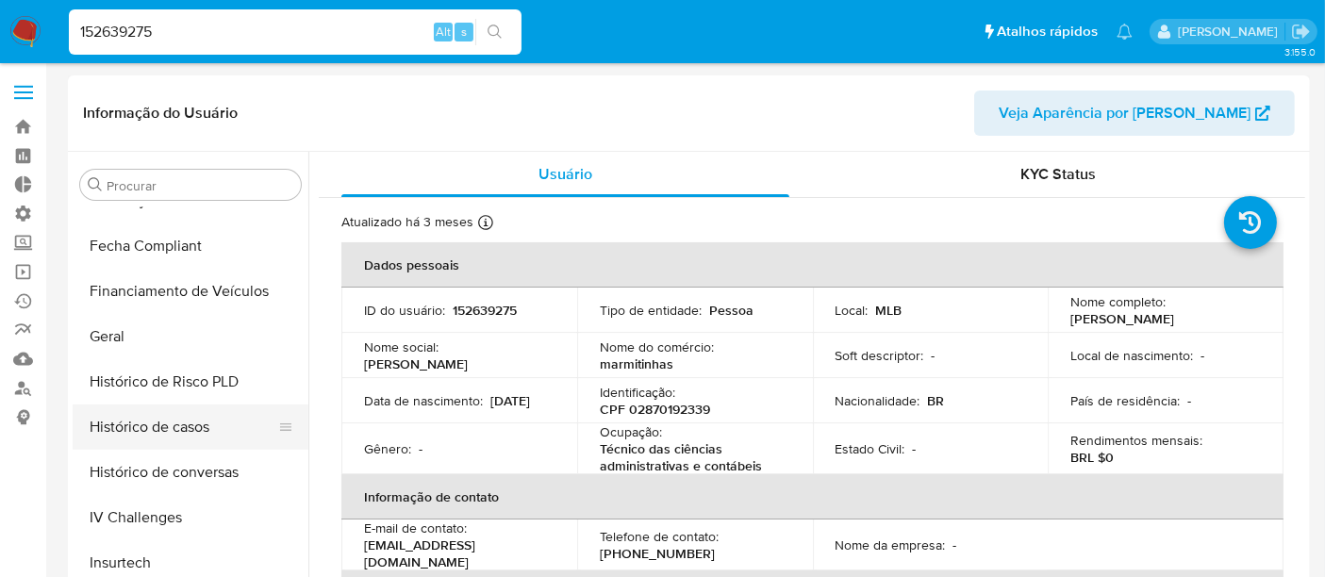
scroll to position [318, 0]
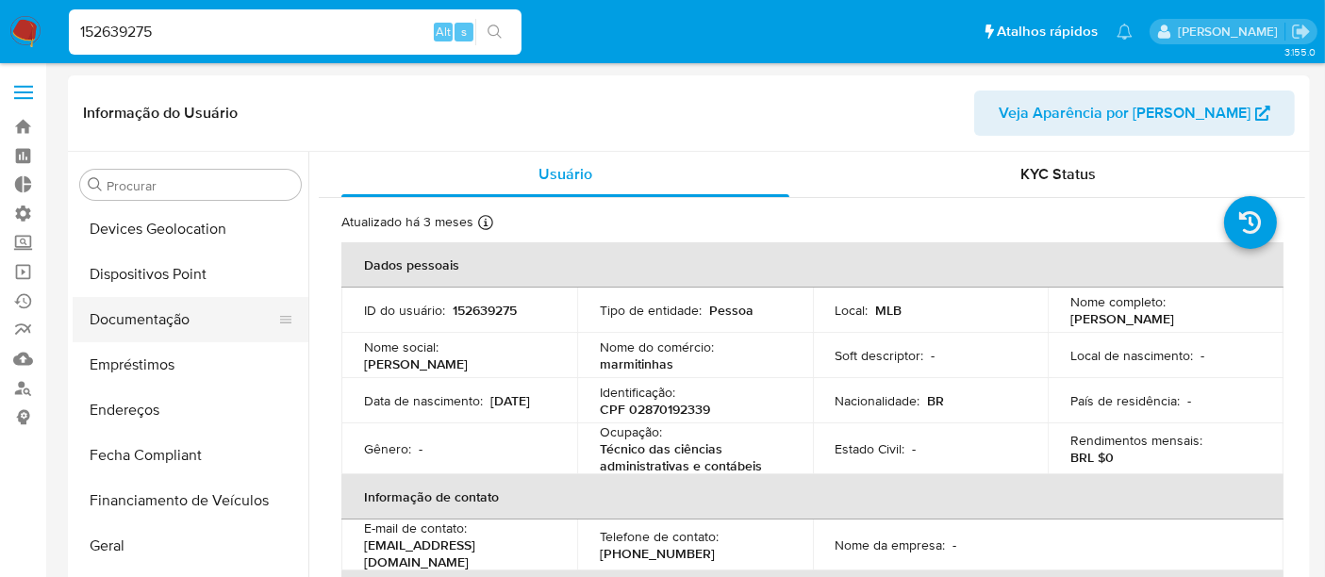
click at [141, 327] on button "Documentação" at bounding box center [183, 319] width 221 height 45
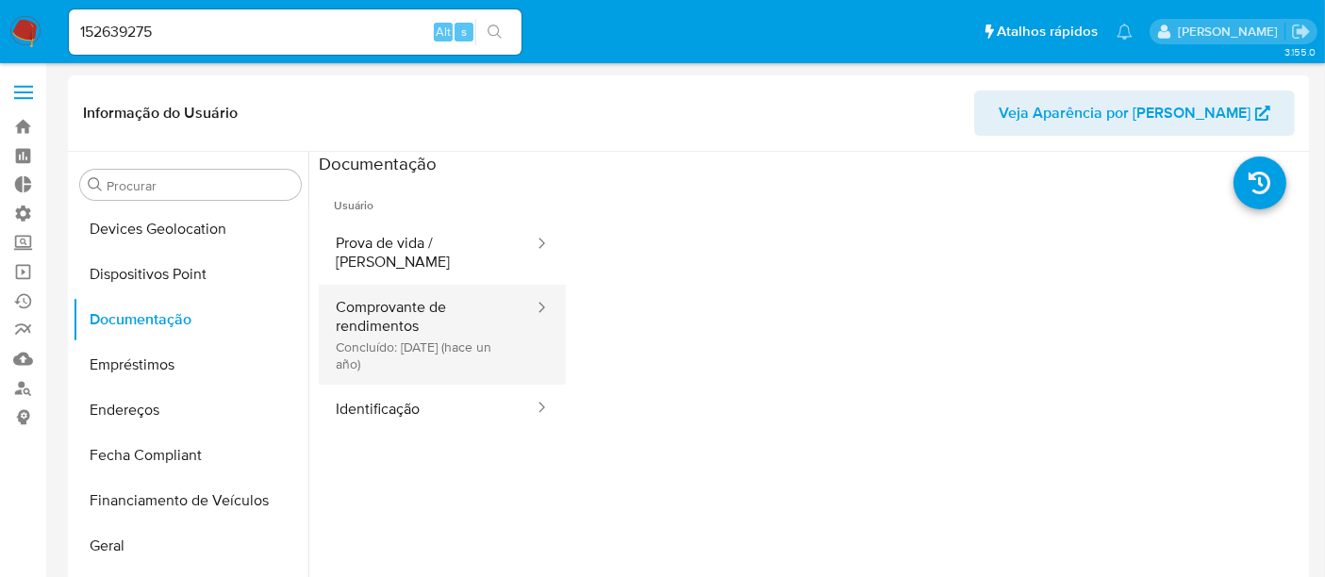
click at [419, 328] on button "Comprovante de rendimentos Concluído: [DATE] (hace un año)" at bounding box center [427, 335] width 217 height 100
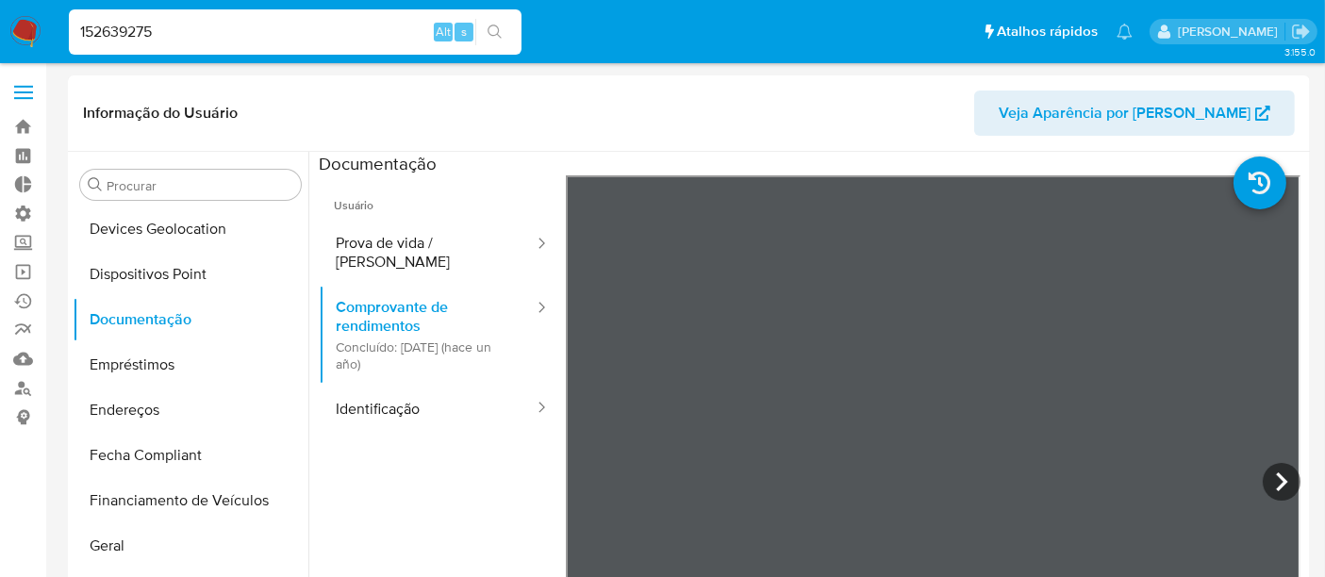
drag, startPoint x: 157, startPoint y: 35, endPoint x: 34, endPoint y: 30, distance: 123.6
click at [34, 30] on nav "Pausado Ver notificaciones 152639275 Alt s Atalhos rápidos Presiona las siguien…" at bounding box center [662, 31] width 1325 height 63
paste input "322007320"
type input "322007320"
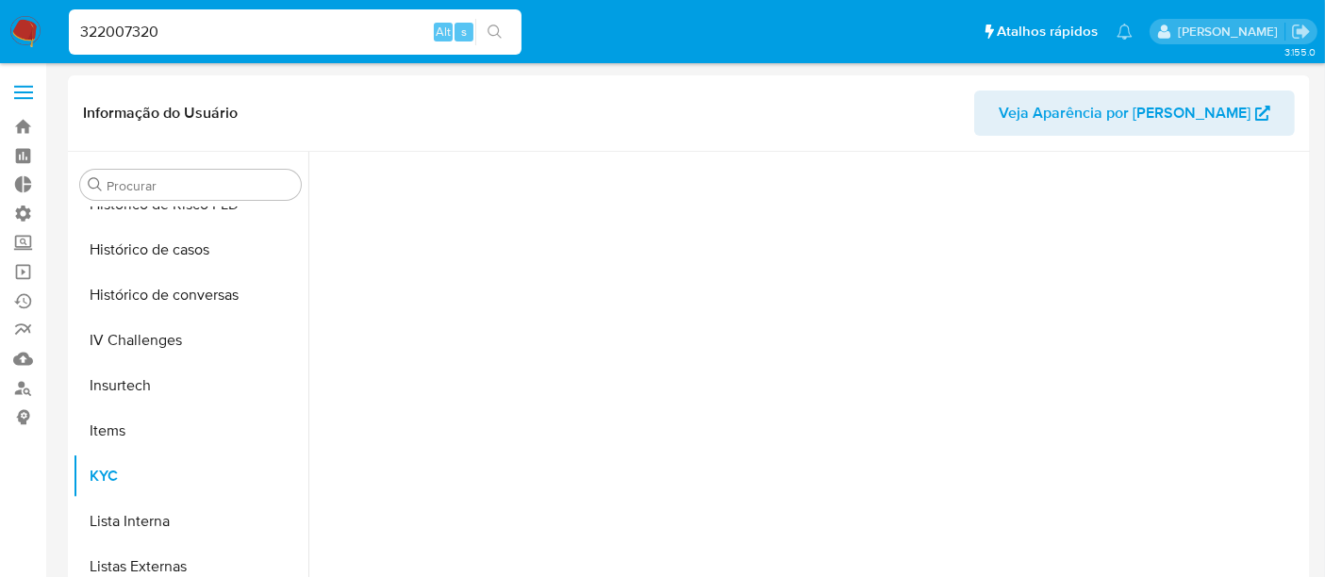
scroll to position [841, 0]
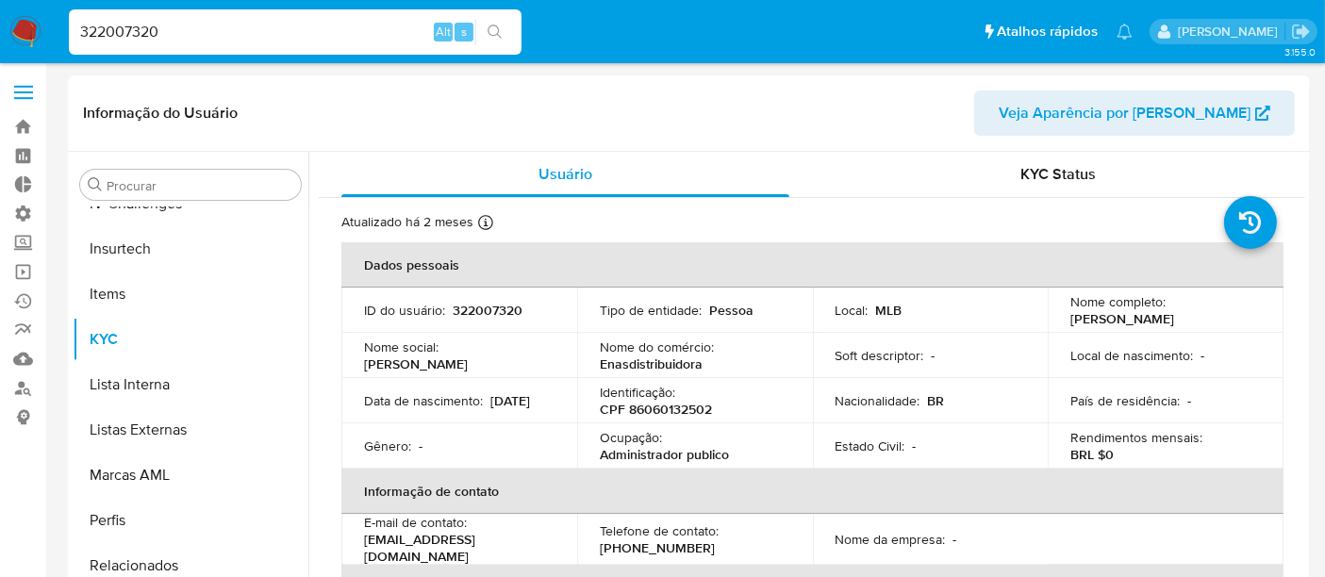
select select "10"
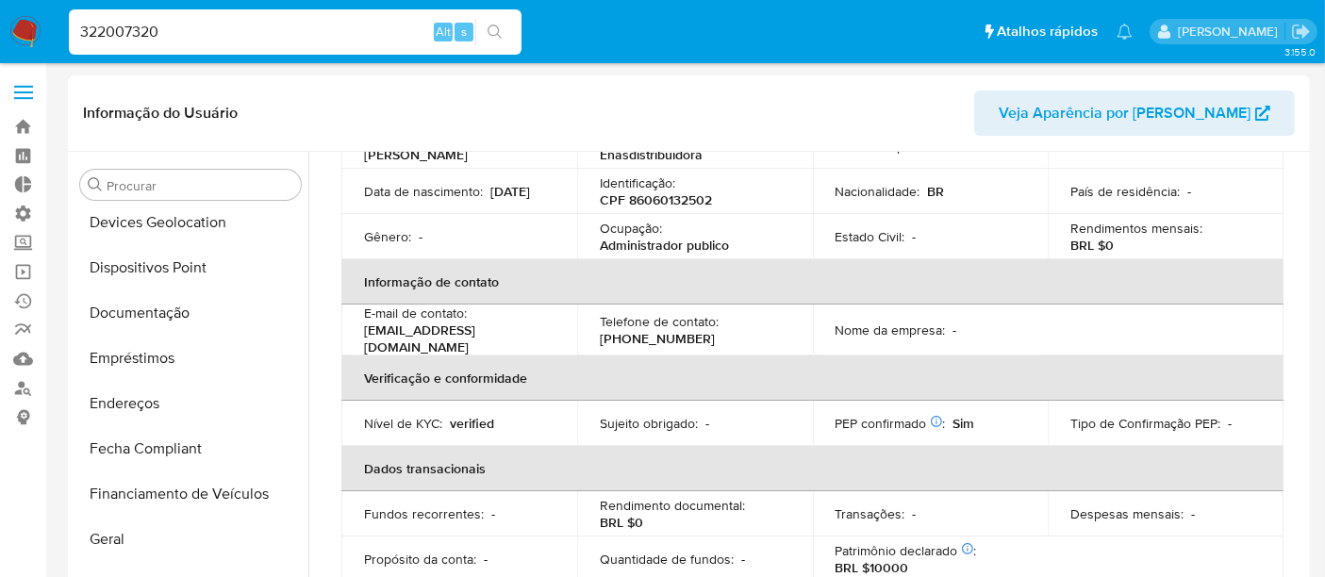
scroll to position [318, 0]
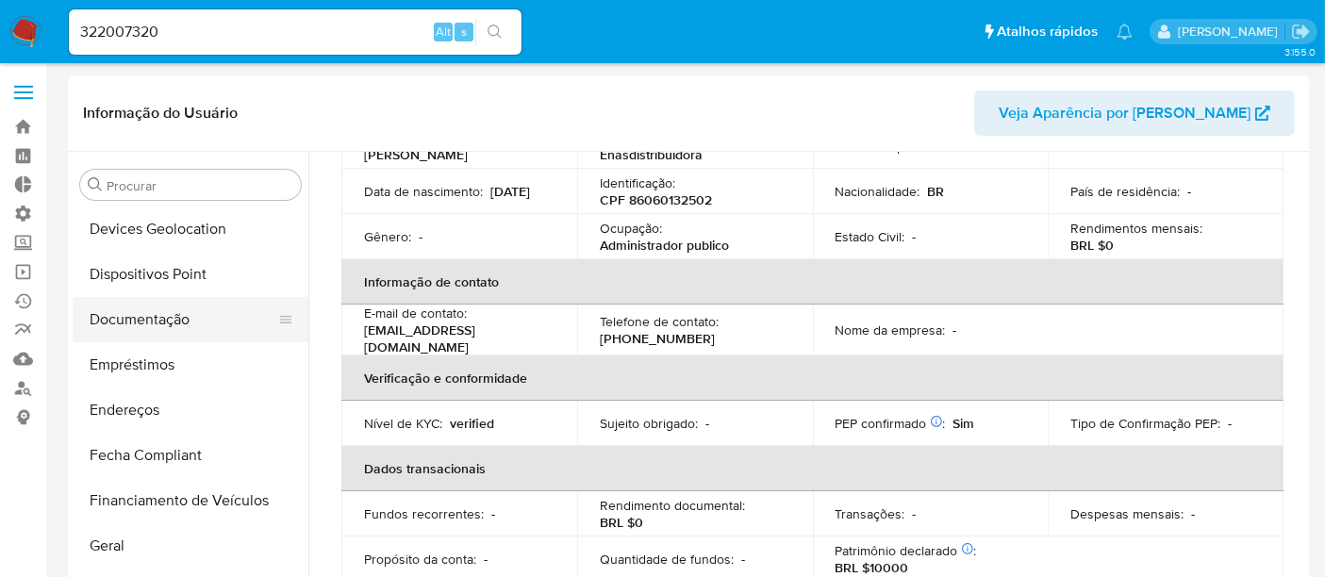
click at [171, 320] on button "Documentação" at bounding box center [183, 319] width 221 height 45
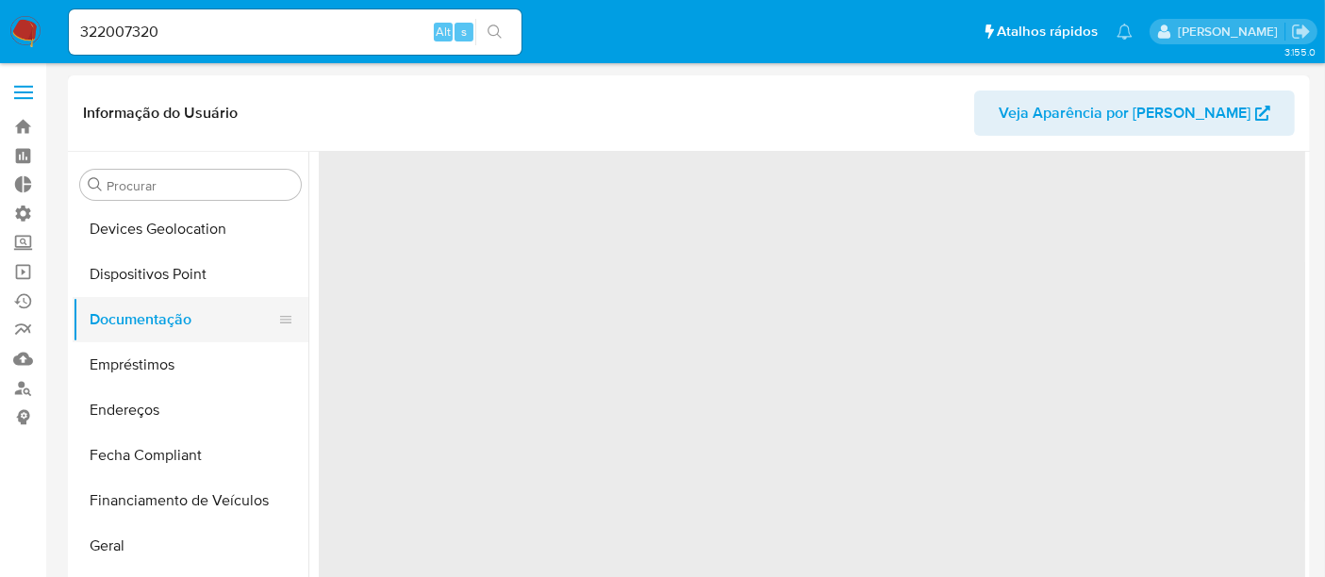
scroll to position [0, 0]
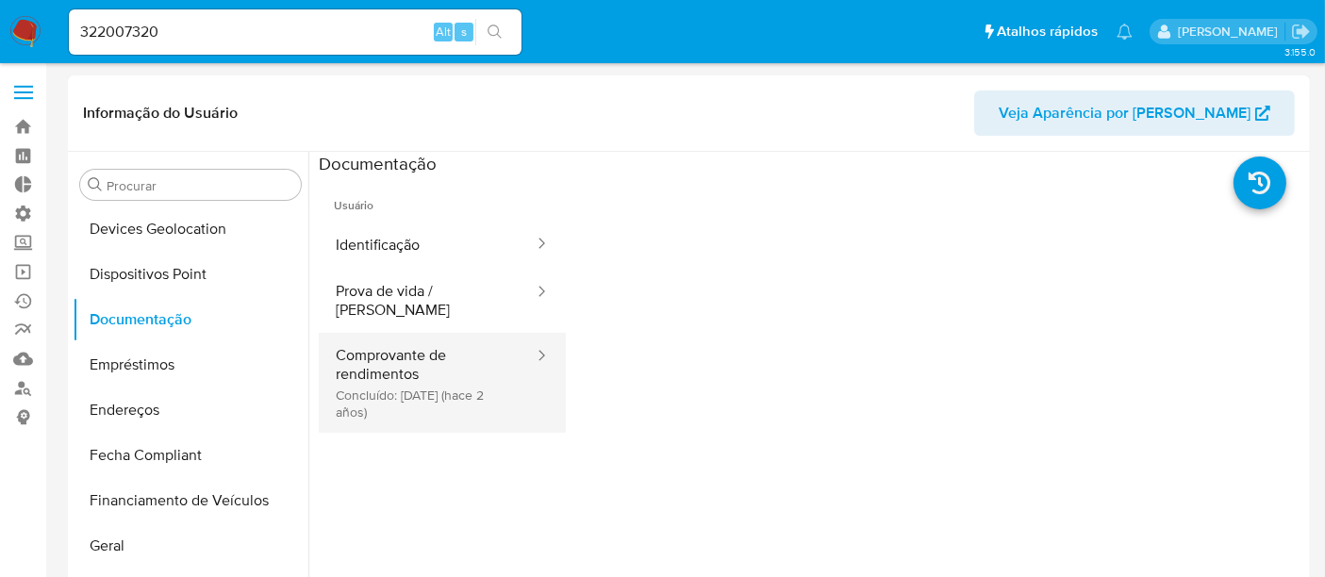
click at [408, 368] on button "Comprovante de rendimentos Concluído: [DATE] (hace 2 años)" at bounding box center [427, 383] width 217 height 100
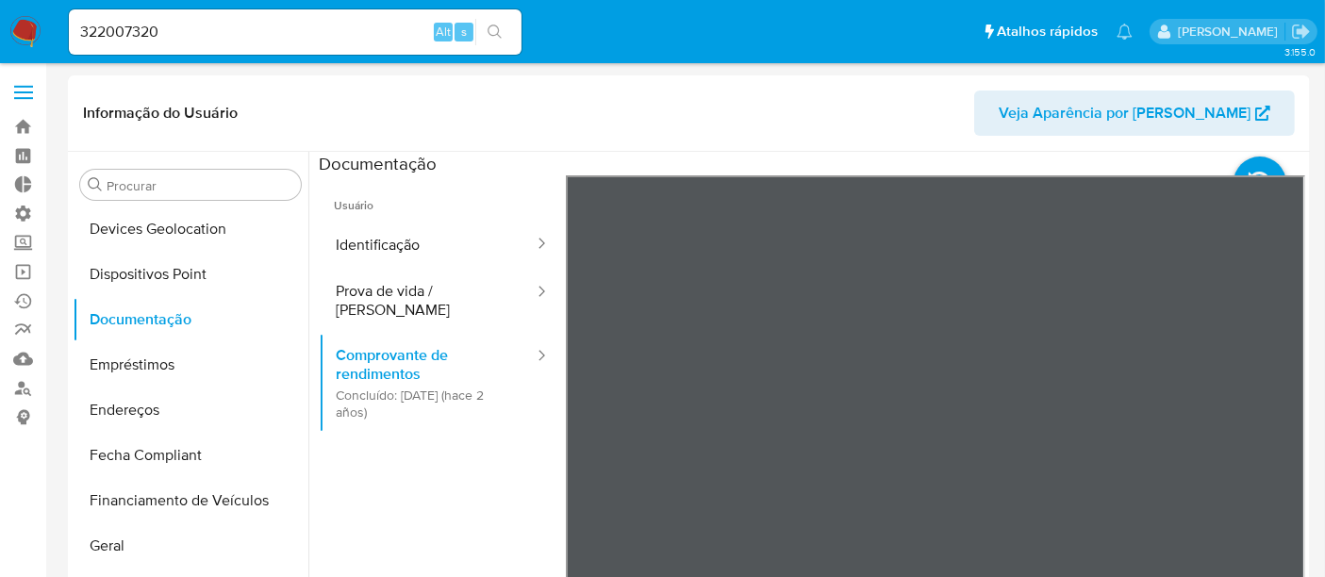
click at [16, 268] on link "Operações em massa" at bounding box center [112, 271] width 224 height 29
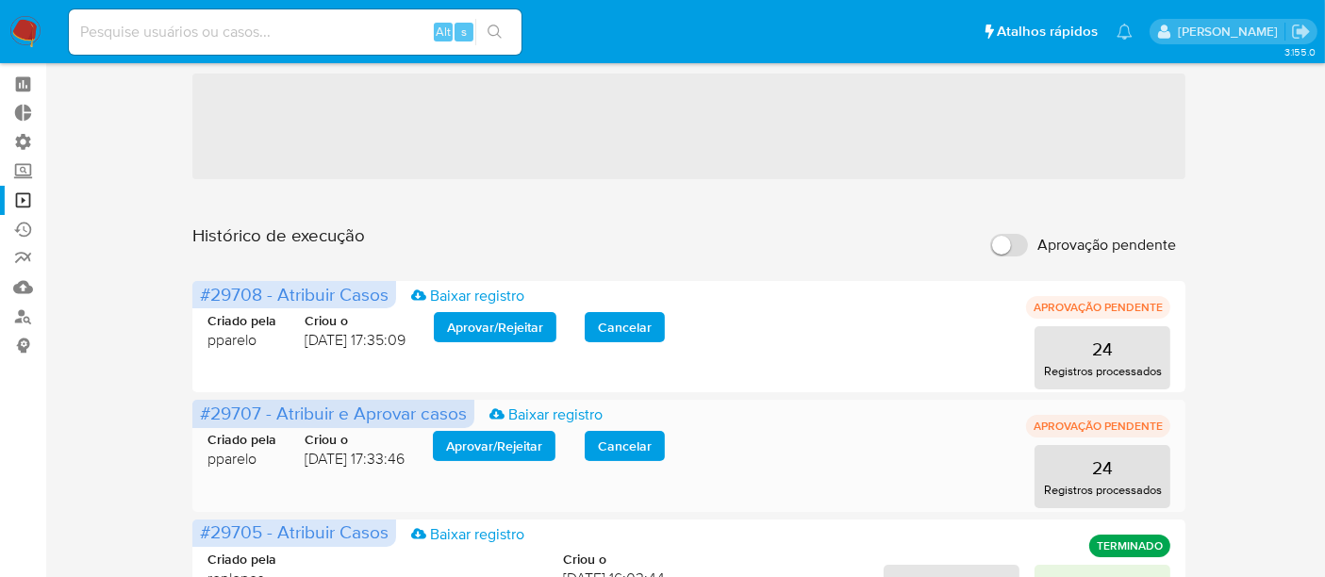
scroll to position [105, 0]
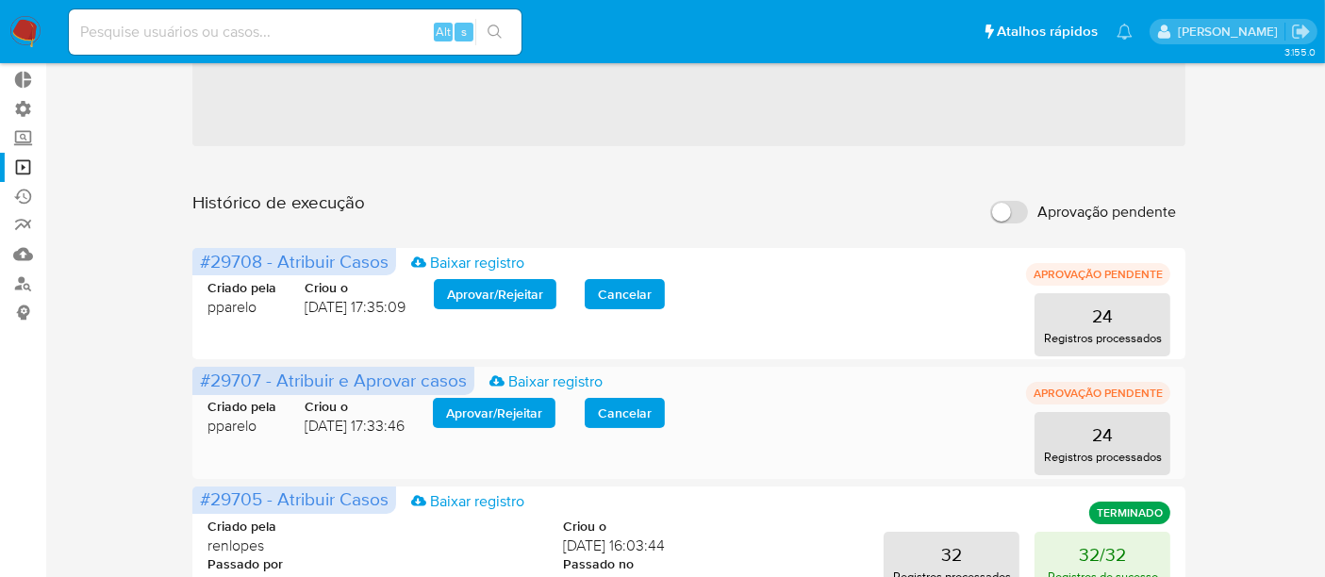
click at [517, 422] on span "Aprovar / Rejeitar" at bounding box center [494, 413] width 96 height 26
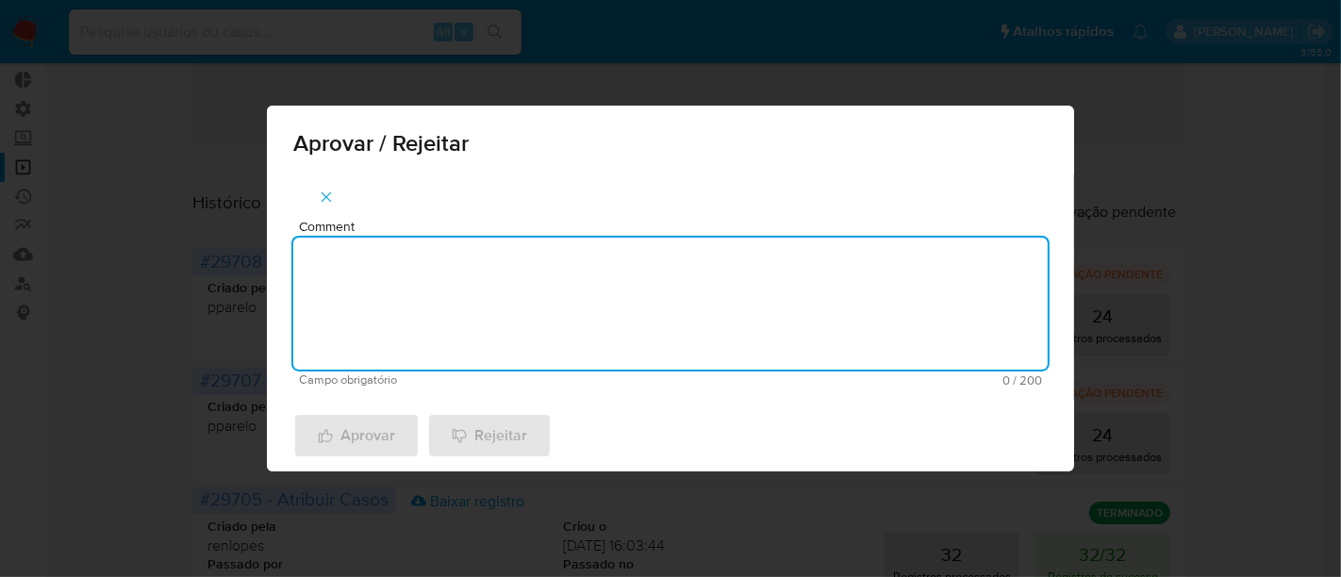
click at [394, 338] on textarea "Comment" at bounding box center [670, 304] width 754 height 132
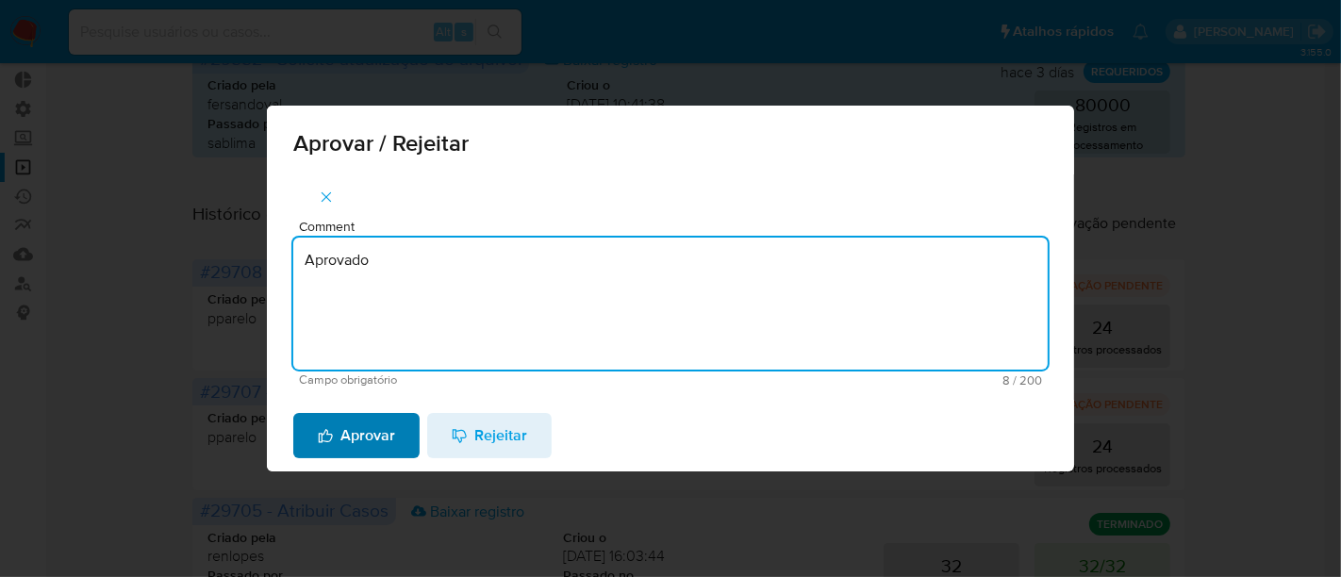
type textarea "Aprovado"
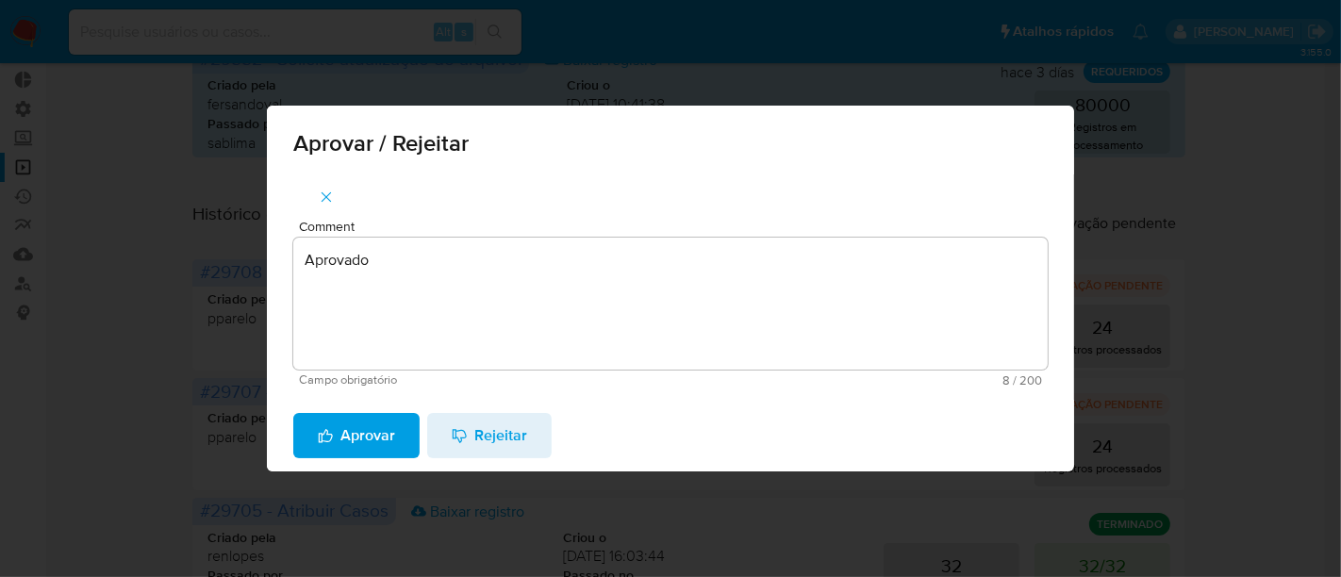
click at [357, 439] on span "Aprovar" at bounding box center [356, 435] width 77 height 41
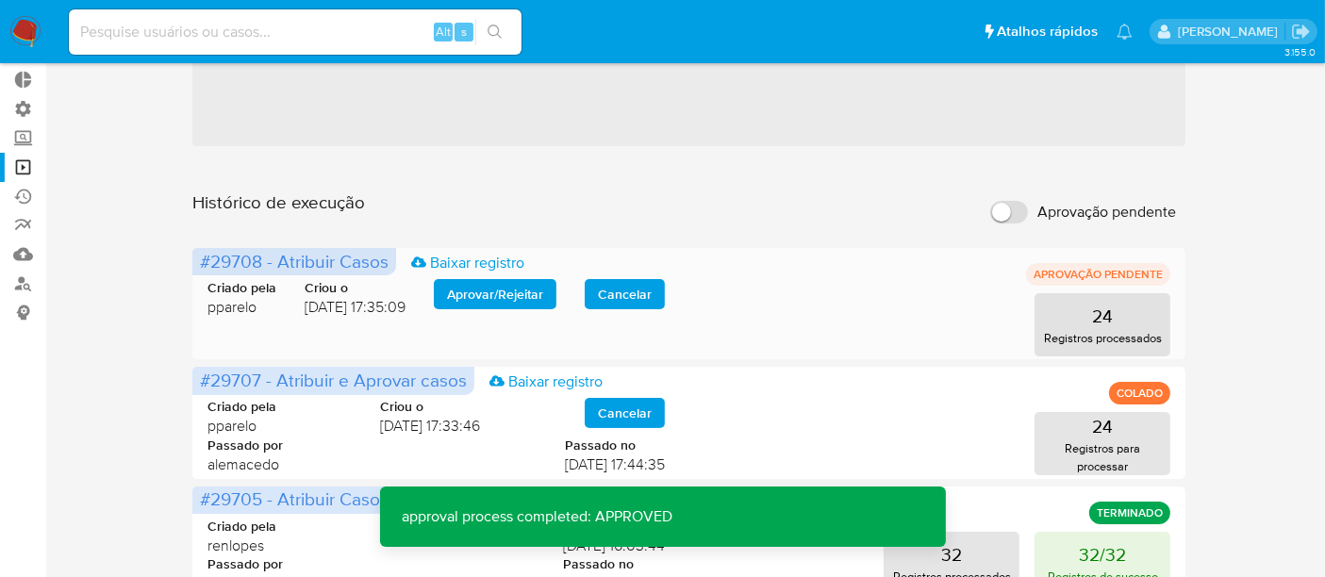
click at [455, 291] on button "Aprovar / Rejeitar" at bounding box center [495, 294] width 123 height 30
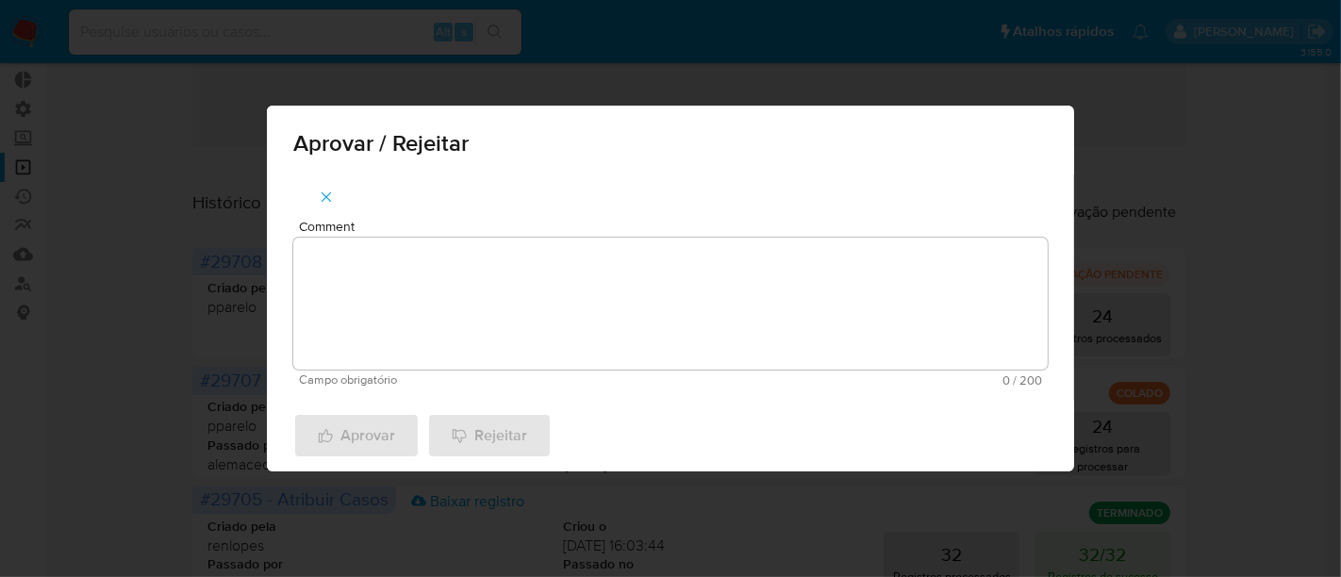
click at [424, 271] on textarea "Comment" at bounding box center [670, 304] width 754 height 132
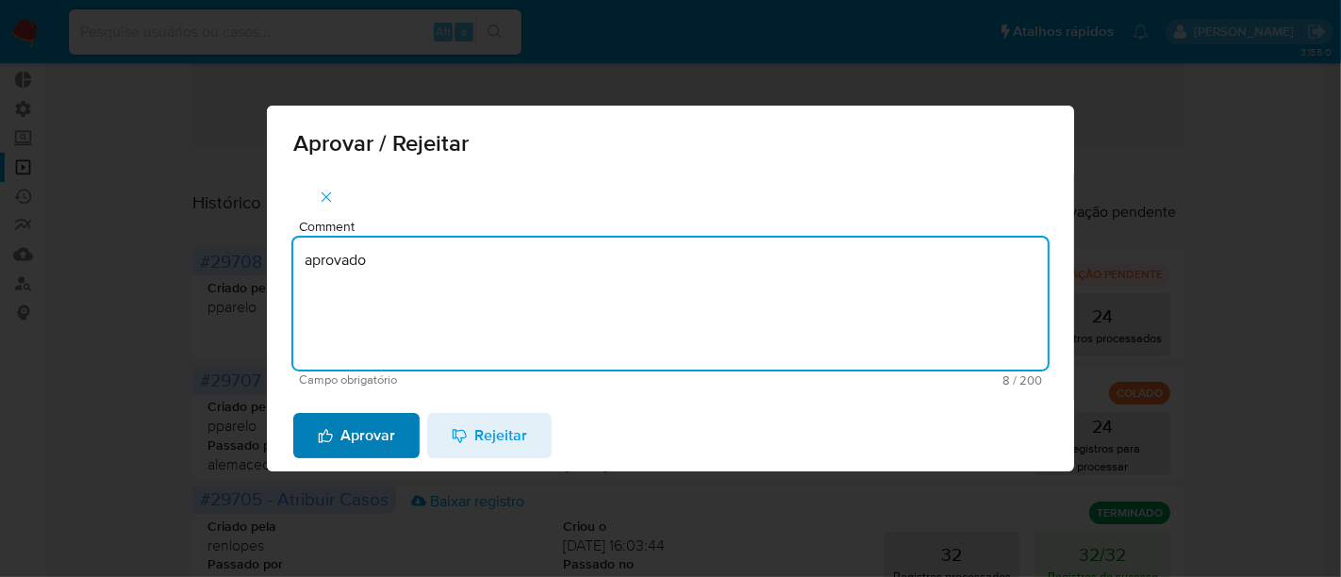
type textarea "aprovado"
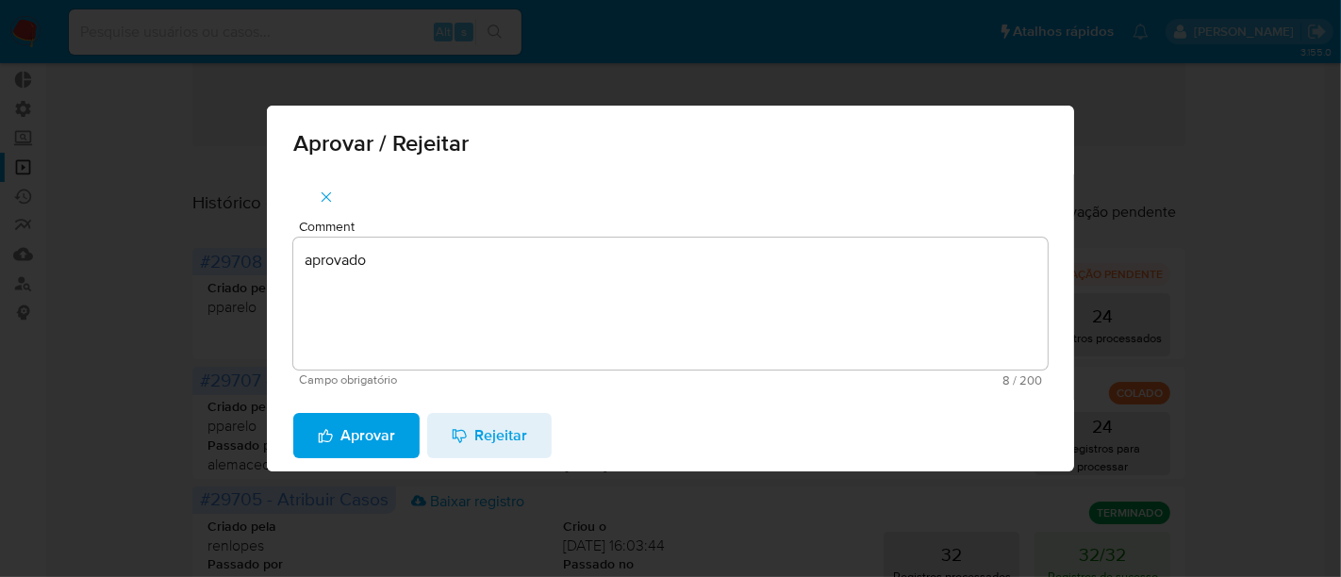
click at [360, 436] on span "Aprovar" at bounding box center [356, 435] width 77 height 41
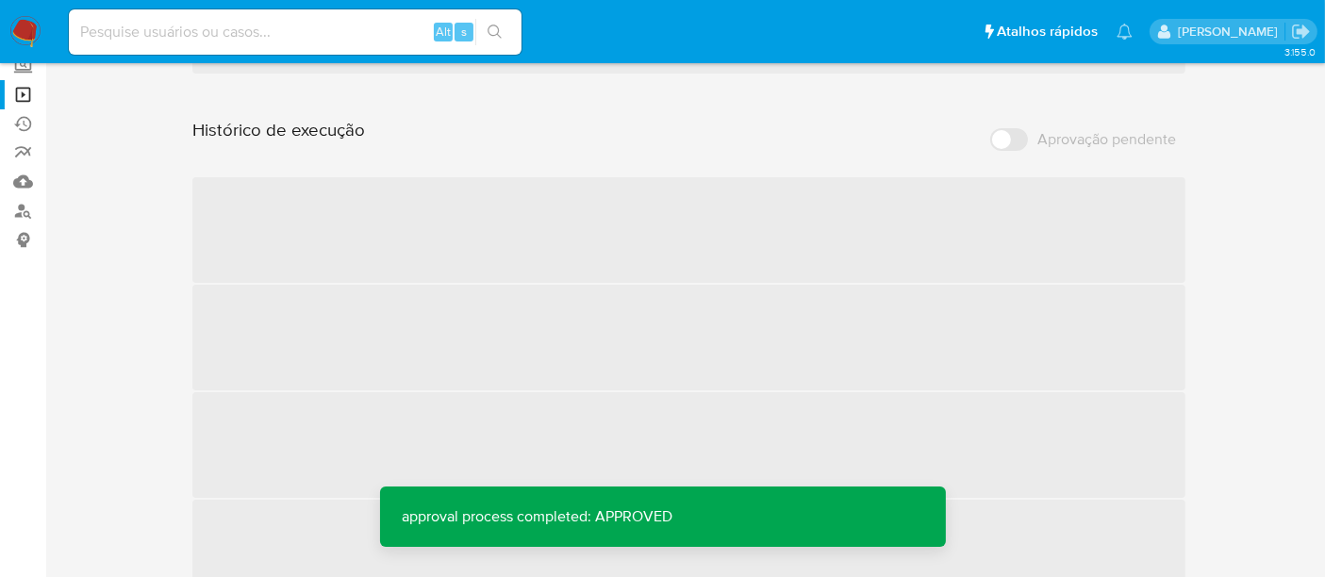
scroll to position [209, 0]
